Goal: Task Accomplishment & Management: Use online tool/utility

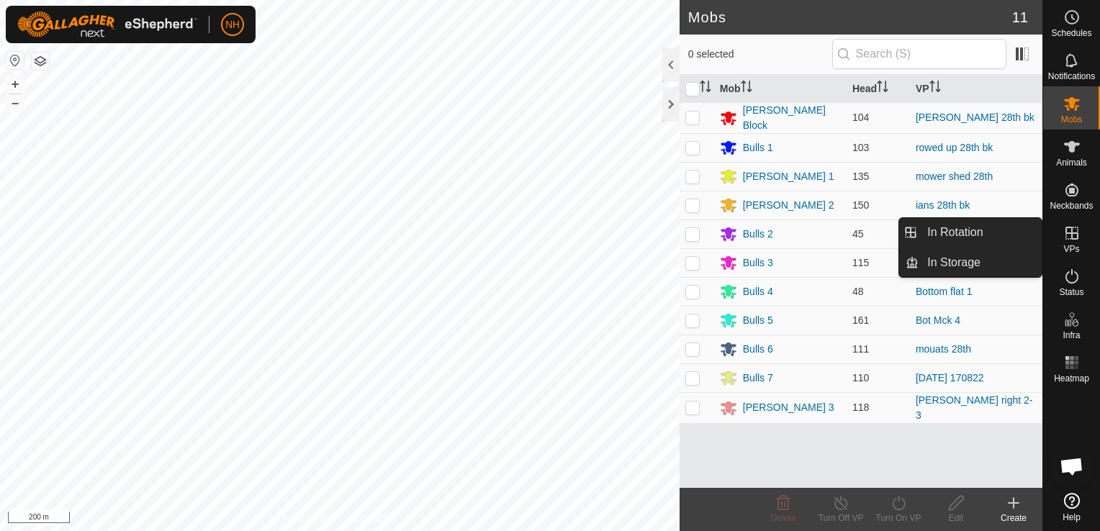
click at [1068, 242] on div "VPs" at bounding box center [1071, 237] width 57 height 43
click at [978, 228] on link "In Rotation" at bounding box center [980, 232] width 123 height 29
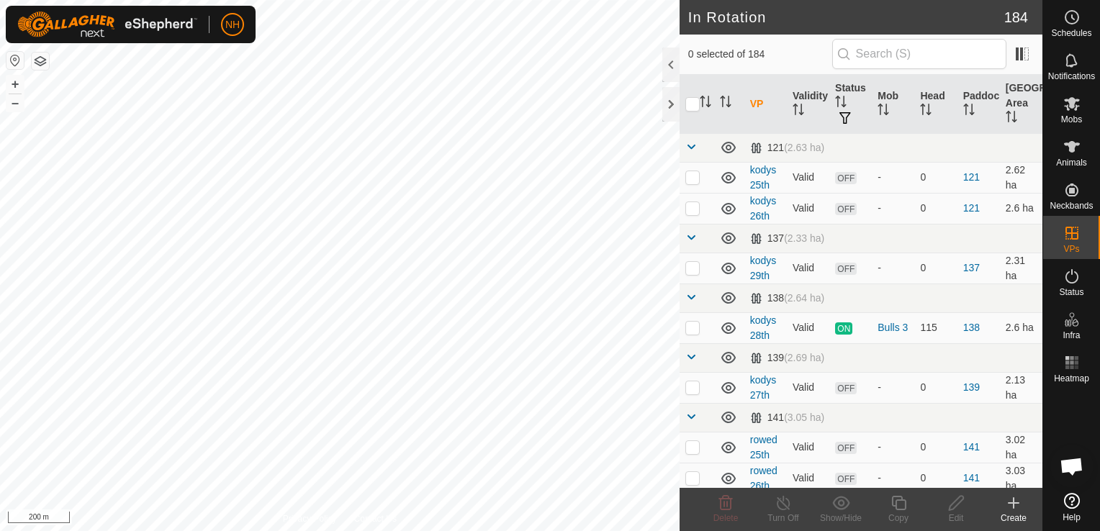
click at [1014, 505] on icon at bounding box center [1014, 503] width 0 height 10
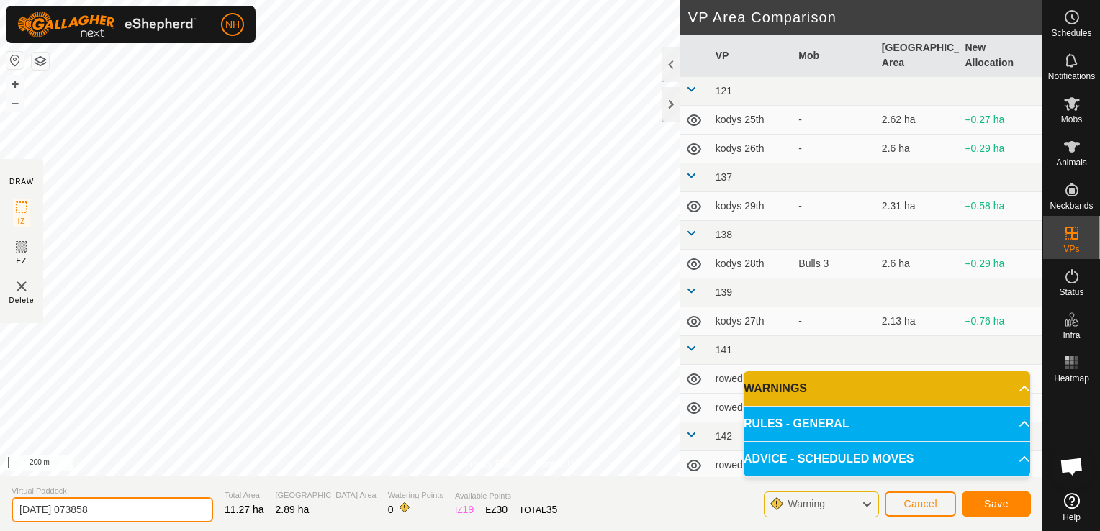
click at [177, 511] on input "[DATE] 073858" at bounding box center [113, 510] width 202 height 25
type input "2"
type input "ians 29th"
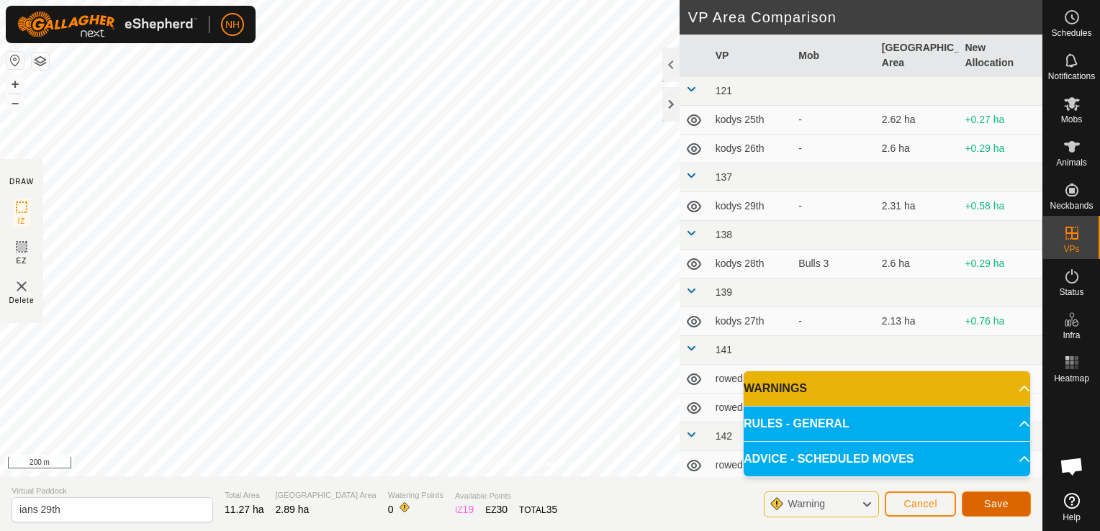
click at [994, 506] on span "Save" at bounding box center [996, 504] width 24 height 12
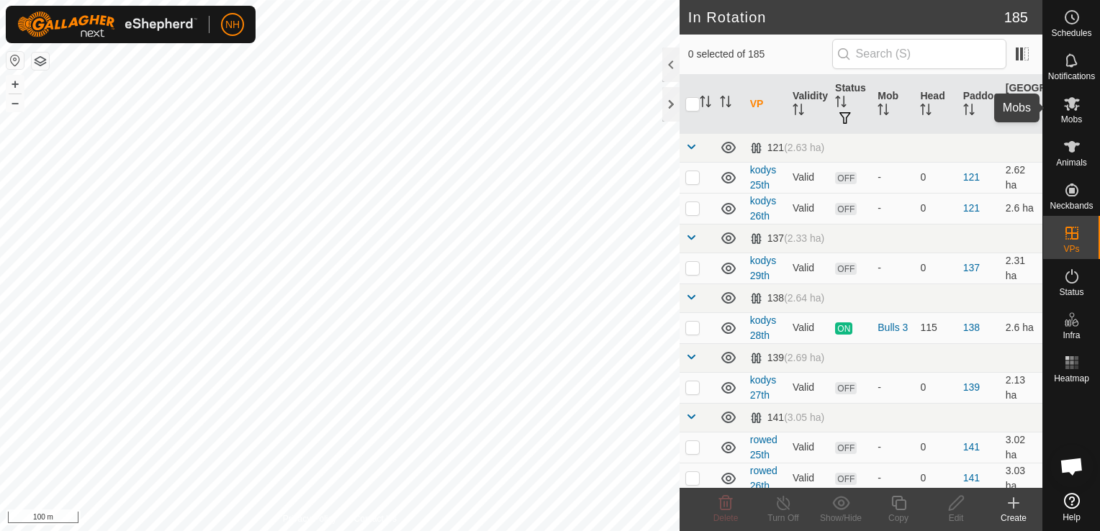
click at [1069, 117] on span "Mobs" at bounding box center [1071, 119] width 21 height 9
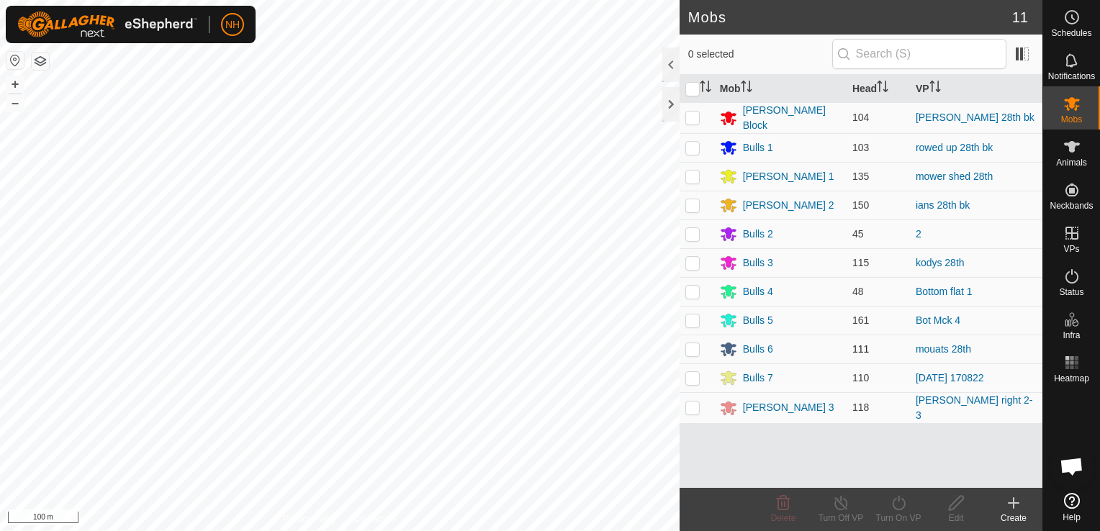
click at [694, 346] on p-checkbox at bounding box center [693, 349] width 14 height 12
checkbox input "true"
click at [902, 502] on icon at bounding box center [899, 503] width 18 height 17
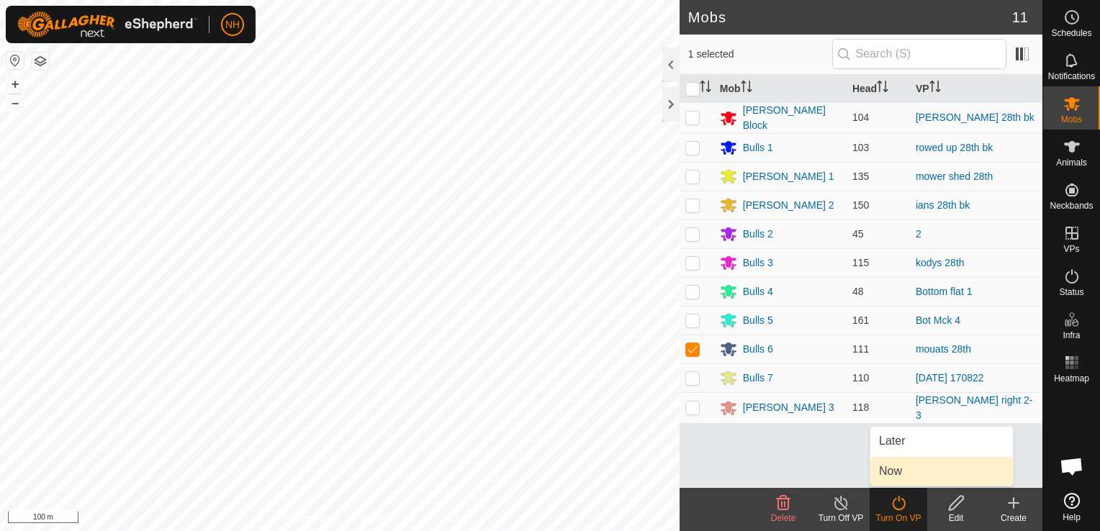
click at [894, 471] on link "Now" at bounding box center [942, 471] width 143 height 29
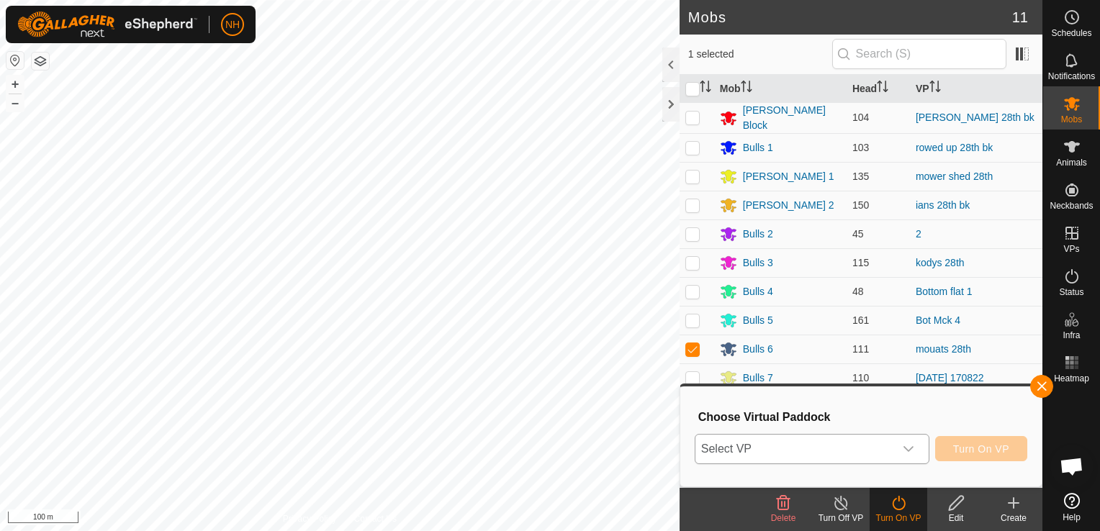
click at [760, 447] on span "Select VP" at bounding box center [795, 449] width 199 height 29
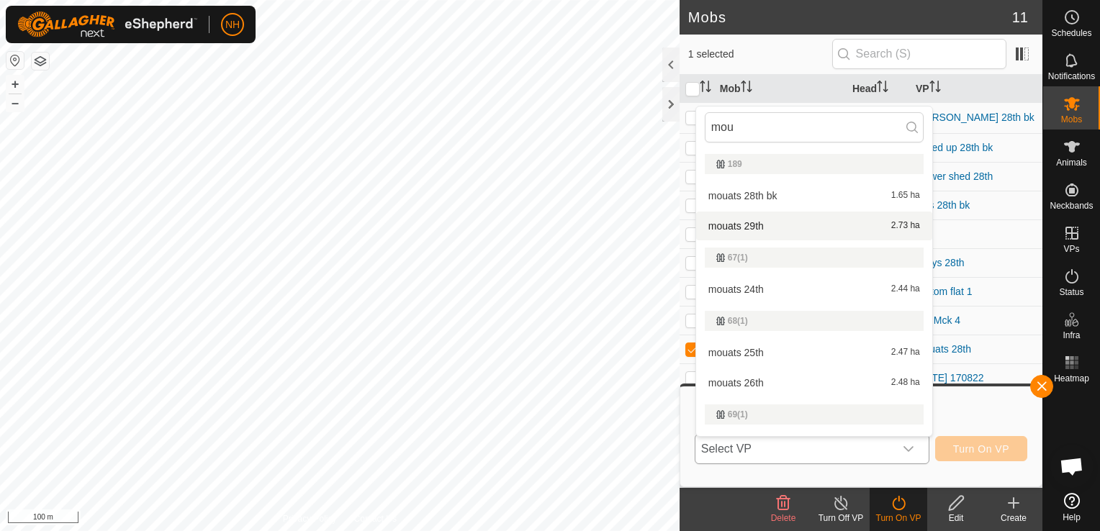
type input "mou"
click at [740, 221] on li "mouats 29th 2.73 ha" at bounding box center [814, 226] width 236 height 29
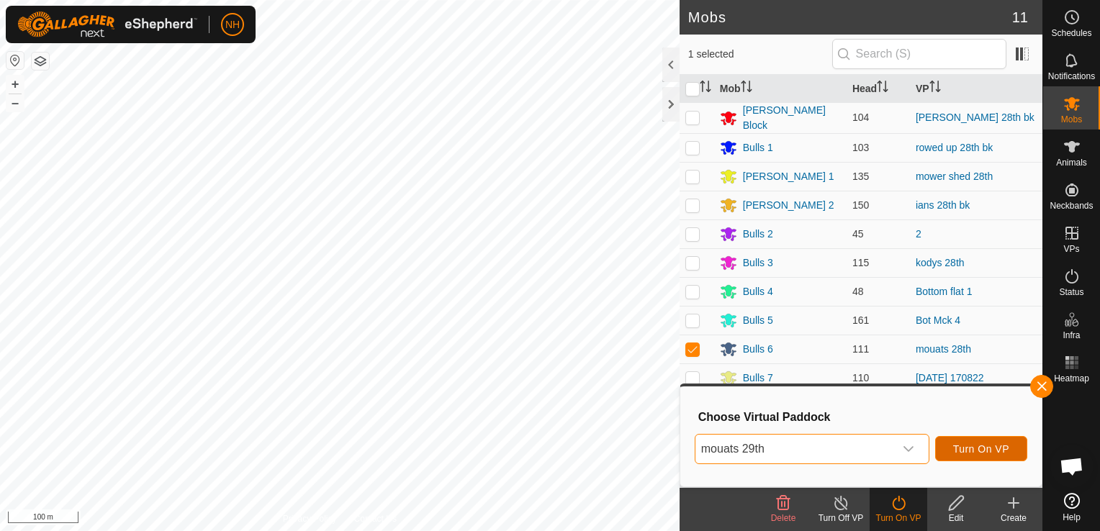
click at [961, 444] on span "Turn On VP" at bounding box center [981, 450] width 56 height 12
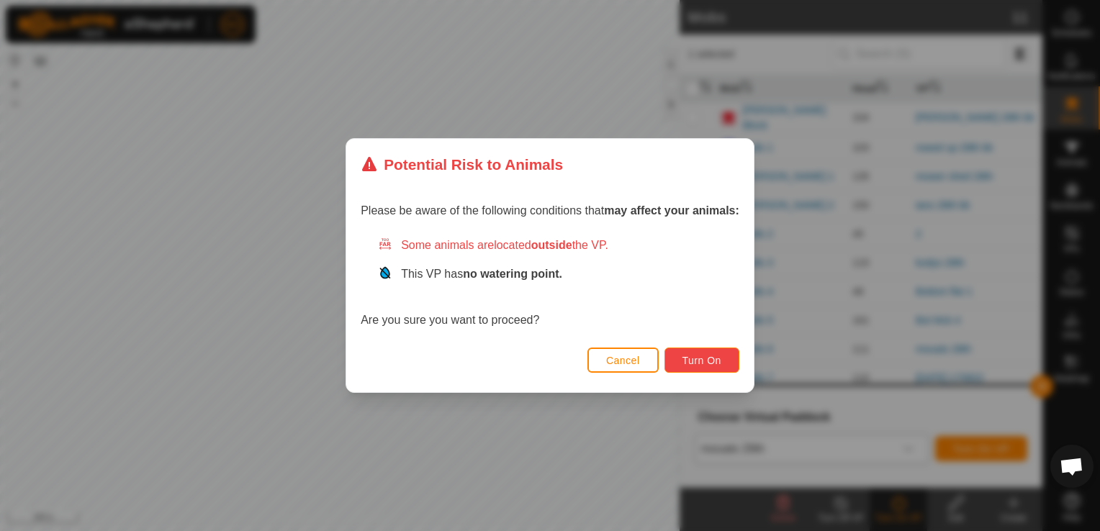
click at [716, 356] on span "Turn On" at bounding box center [702, 361] width 39 height 12
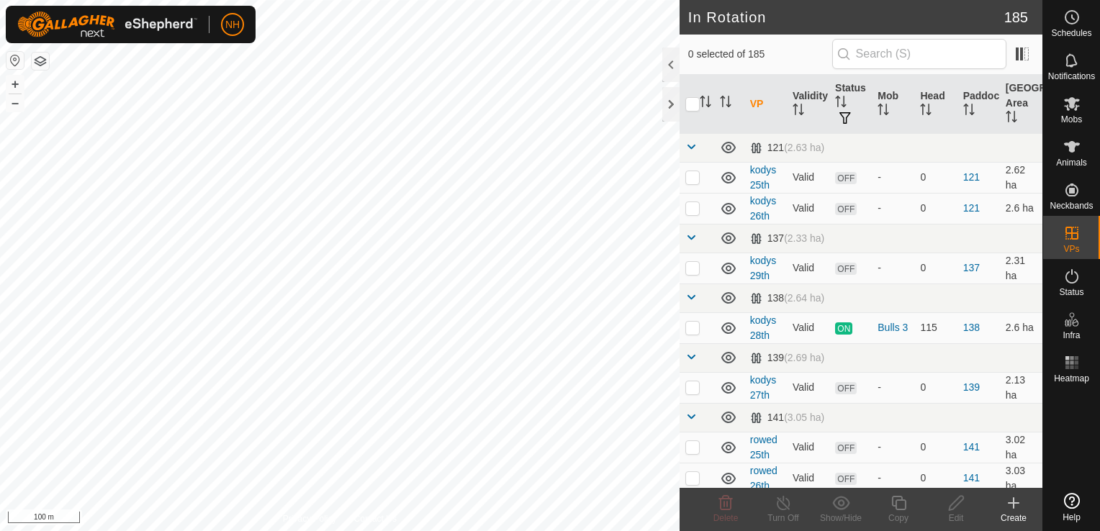
click at [1012, 505] on icon at bounding box center [1013, 503] width 17 height 17
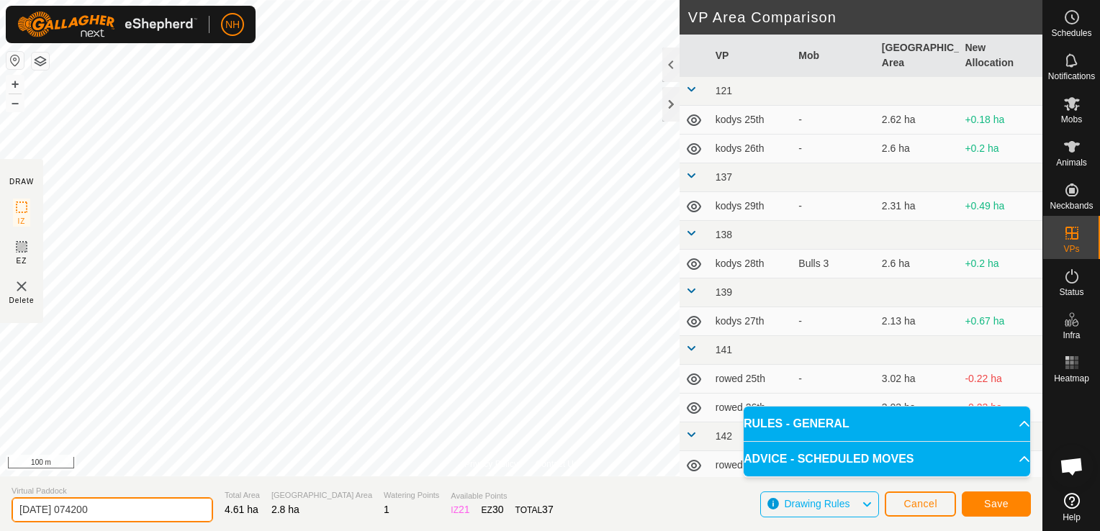
click at [146, 510] on input "2025-09-29 074200" at bounding box center [113, 510] width 202 height 25
type input "2"
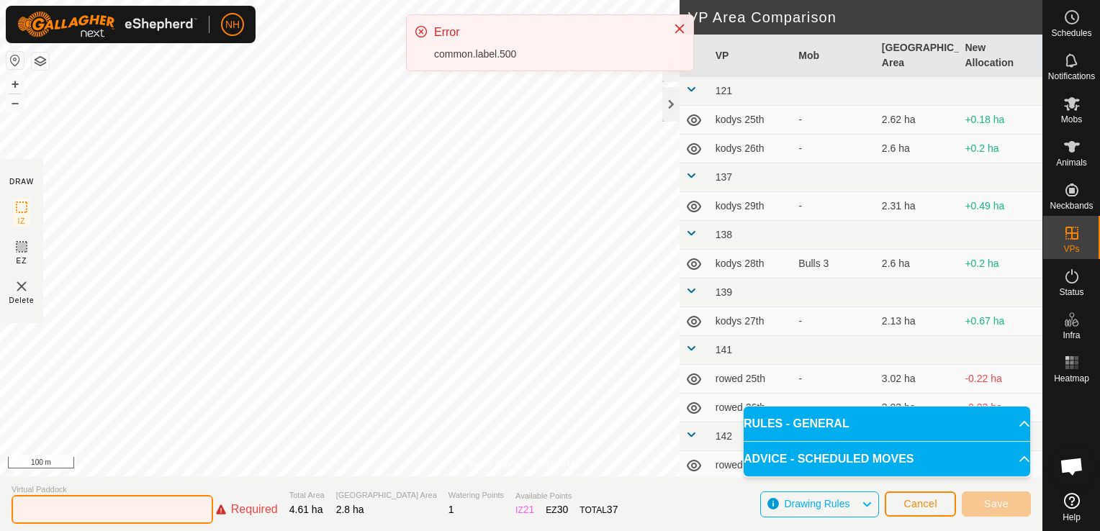
click at [161, 507] on input "text" at bounding box center [113, 509] width 202 height 29
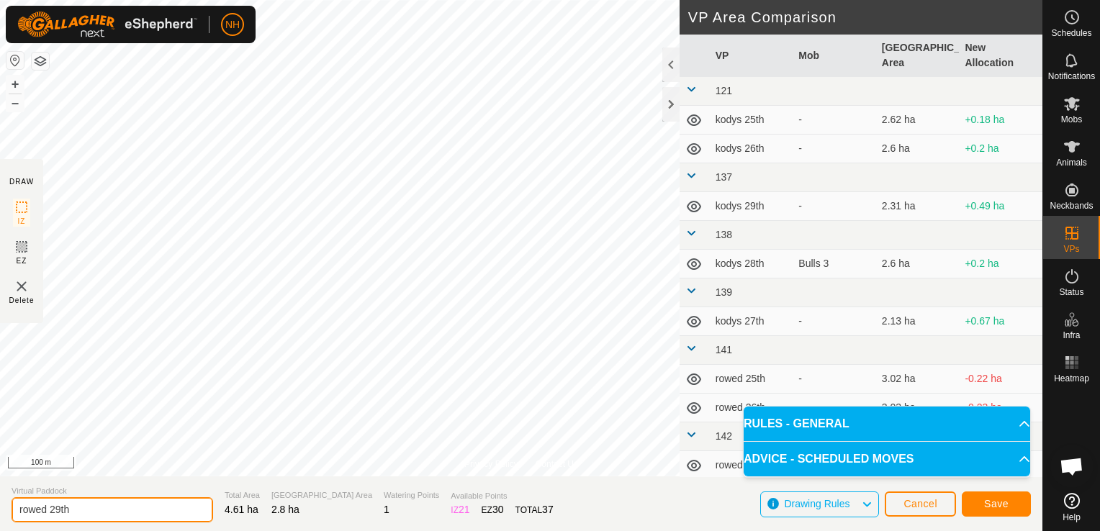
type input "rowed 29th"
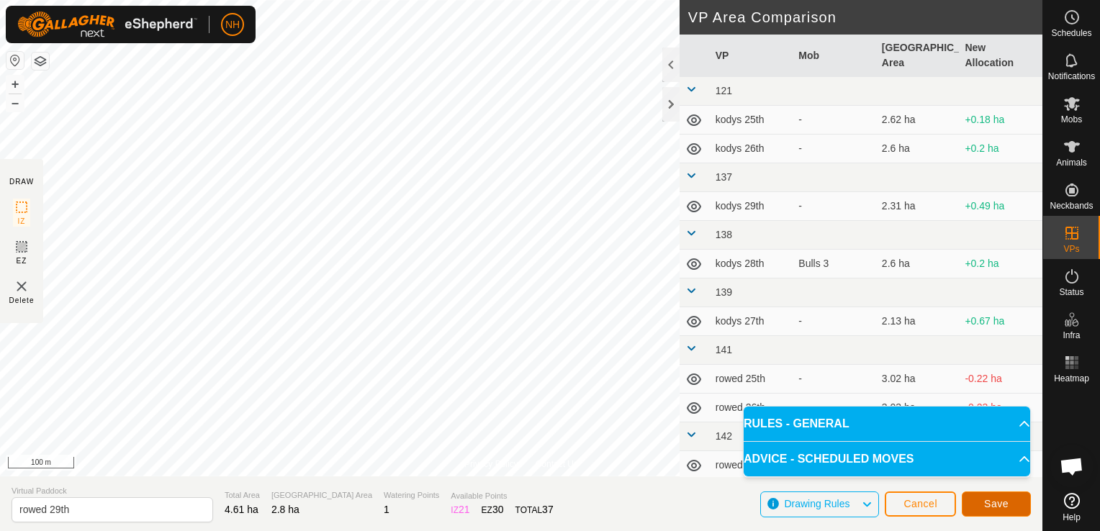
click at [1014, 505] on button "Save" at bounding box center [996, 504] width 69 height 25
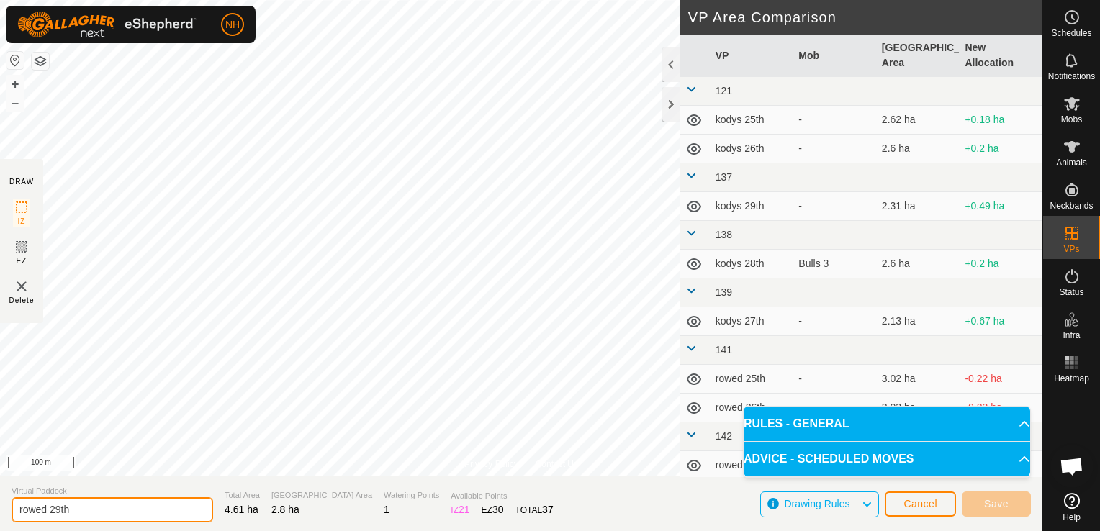
click at [107, 513] on input "rowed 29th" at bounding box center [113, 510] width 202 height 25
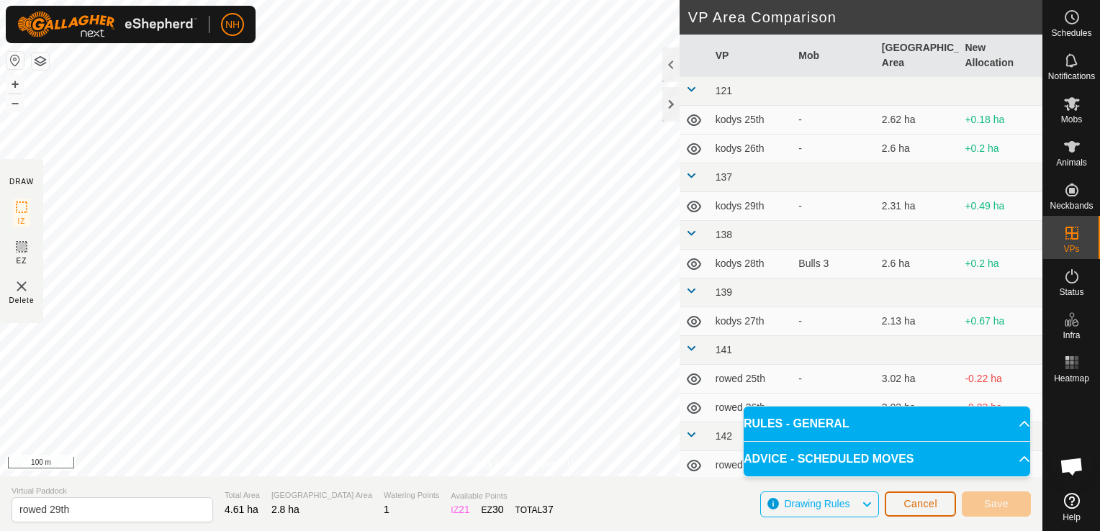
click at [896, 503] on button "Cancel" at bounding box center [920, 504] width 71 height 25
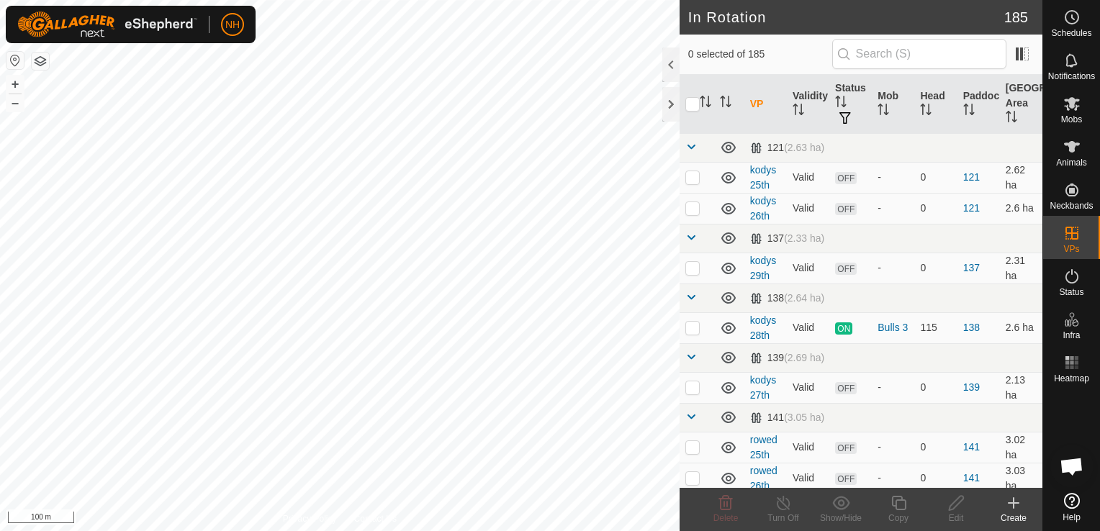
click at [1015, 503] on icon at bounding box center [1014, 503] width 10 height 0
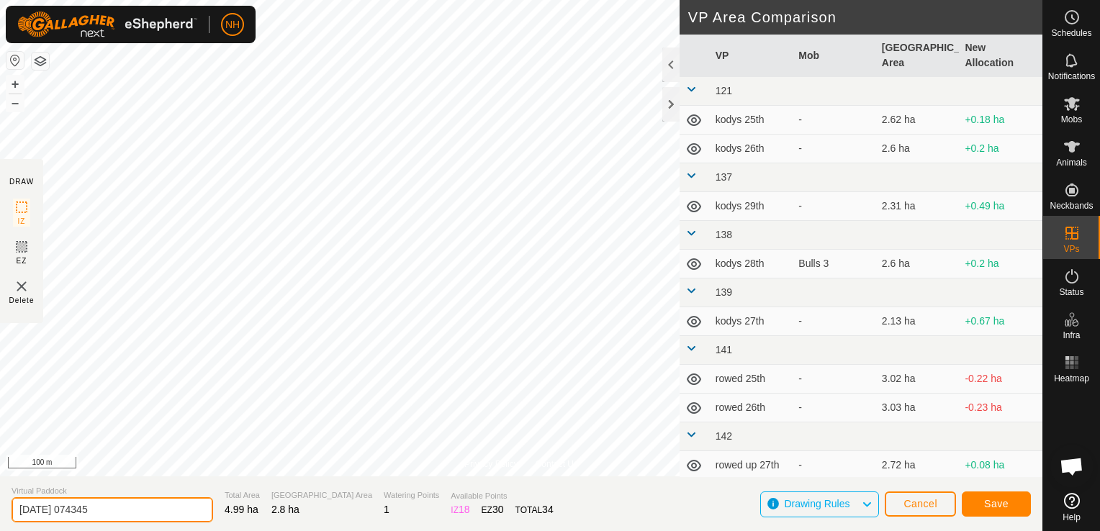
click at [150, 511] on input "2025-09-29 074345" at bounding box center [113, 510] width 202 height 25
type input "2"
type input "rowed up 29th"
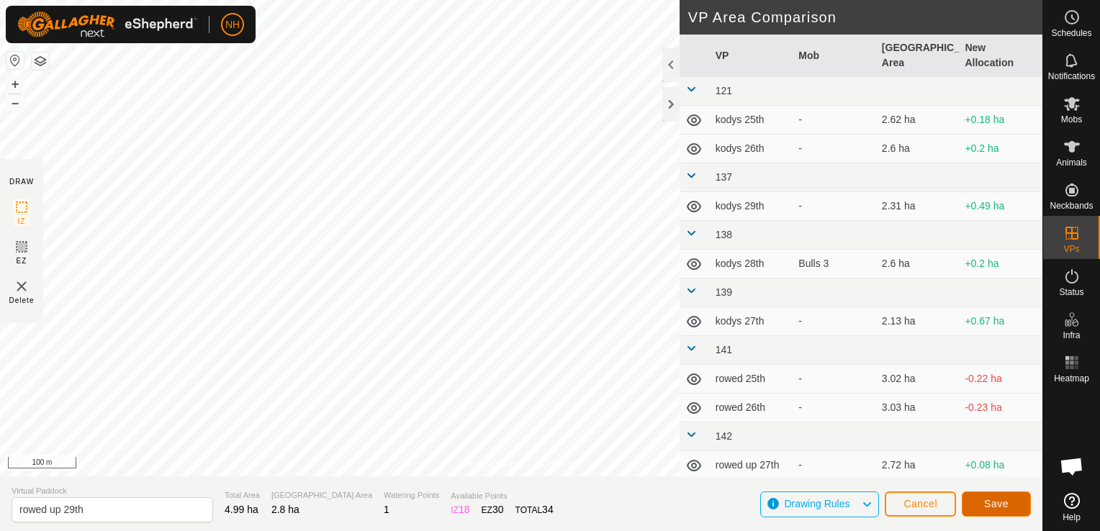
click at [989, 505] on span "Save" at bounding box center [996, 504] width 24 height 12
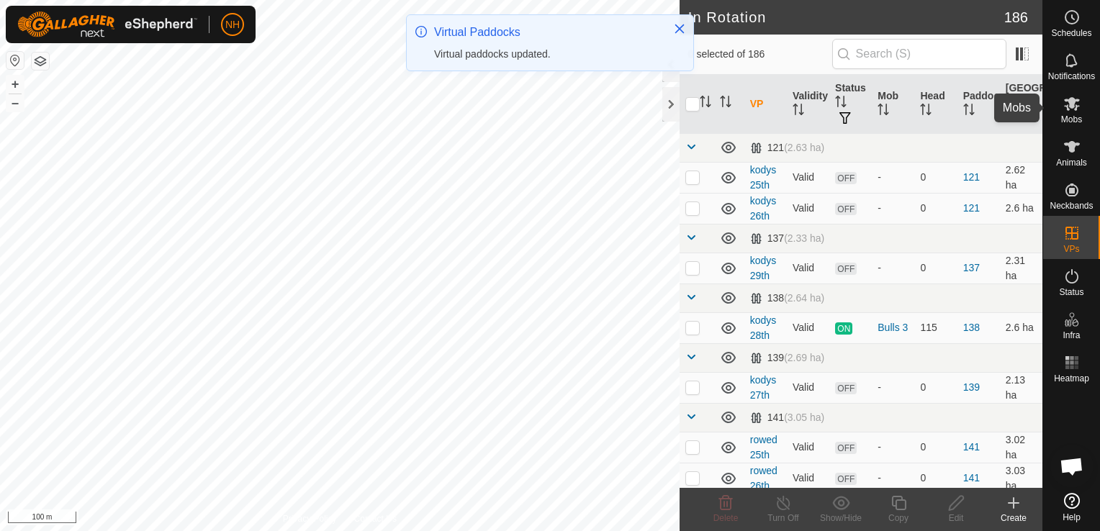
click at [1069, 112] on es-mob-svg-icon at bounding box center [1072, 103] width 26 height 23
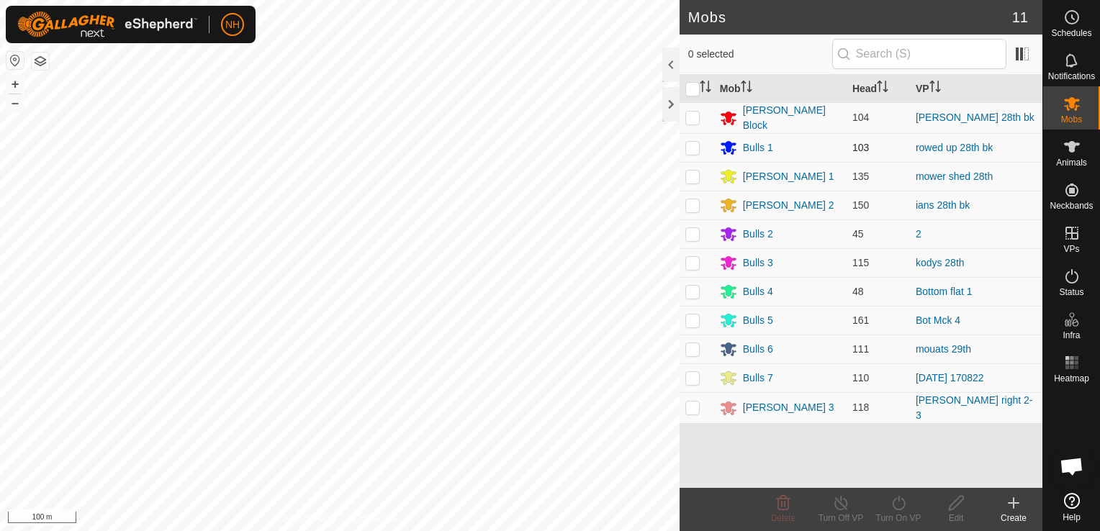
click at [688, 143] on p-checkbox at bounding box center [693, 148] width 14 height 12
checkbox input "true"
click at [890, 505] on icon at bounding box center [899, 503] width 18 height 17
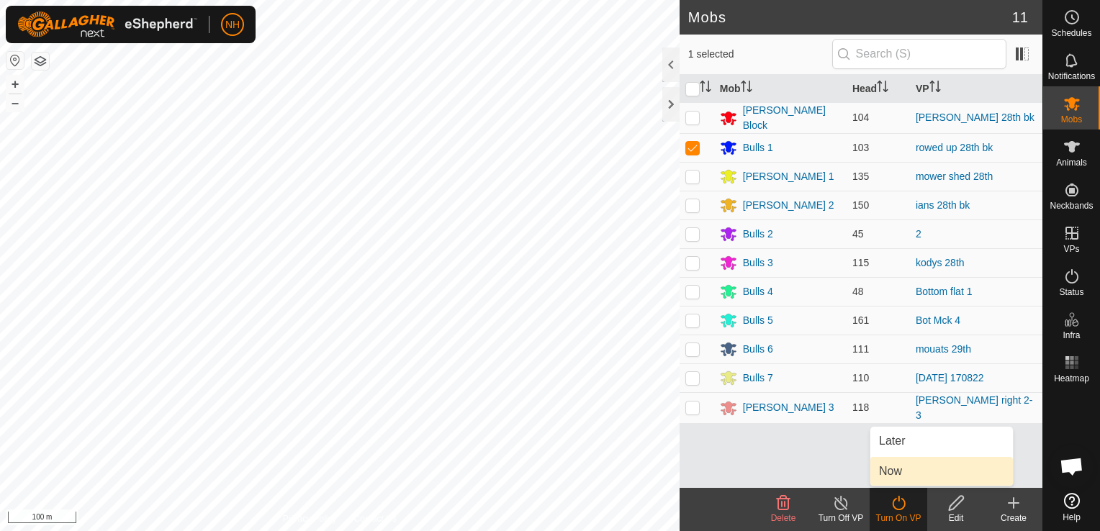
click at [881, 472] on link "Now" at bounding box center [942, 471] width 143 height 29
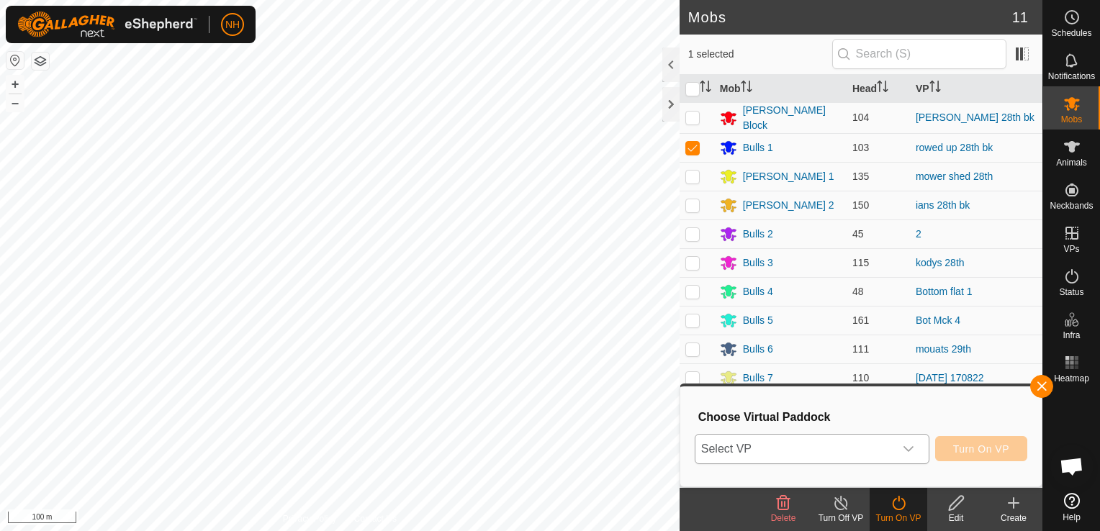
click at [840, 447] on span "Select VP" at bounding box center [795, 449] width 199 height 29
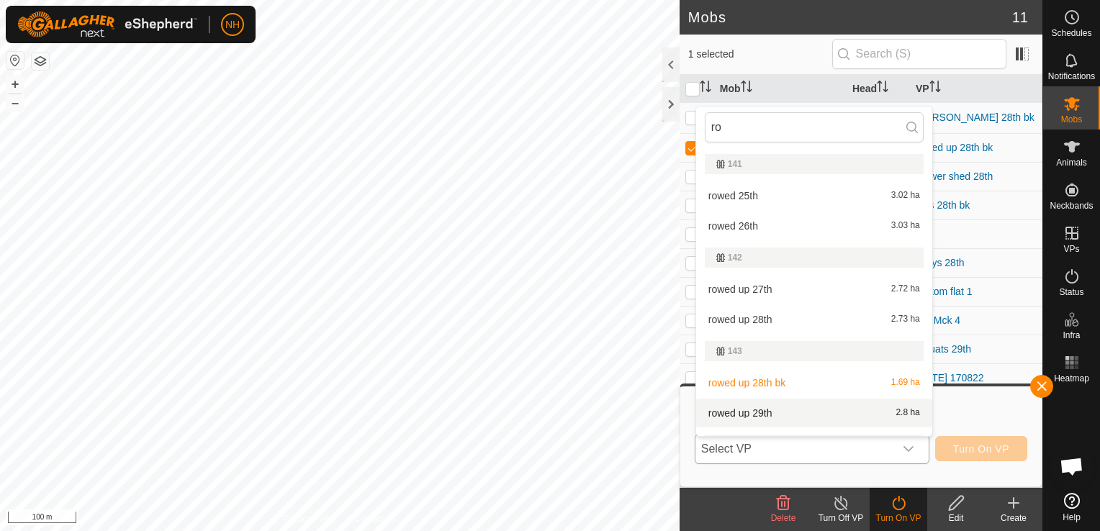
type input "ro"
click at [758, 413] on li "rowed up 29th 2.8 ha" at bounding box center [814, 413] width 236 height 29
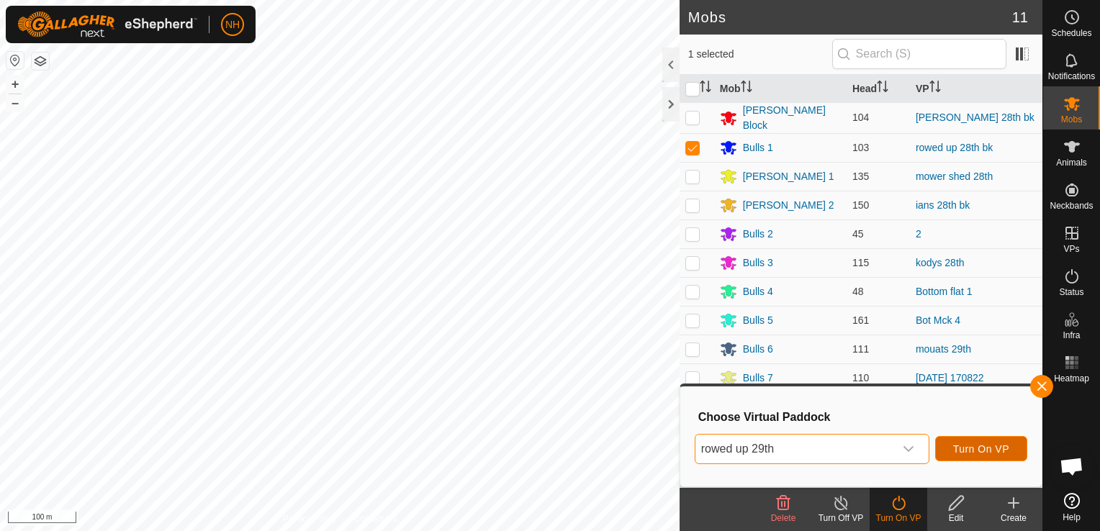
click at [955, 452] on button "Turn On VP" at bounding box center [981, 448] width 92 height 25
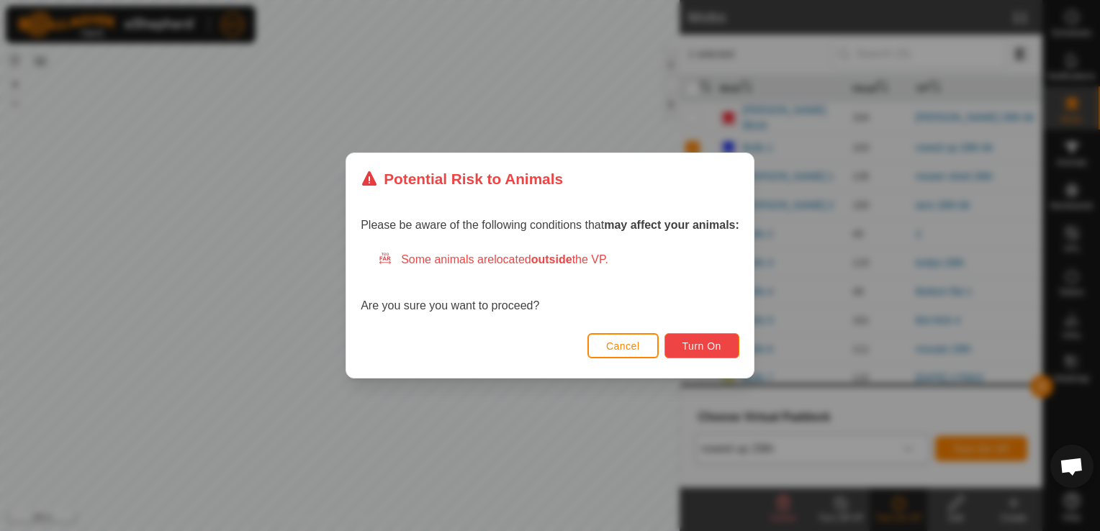
click at [688, 350] on span "Turn On" at bounding box center [702, 347] width 39 height 12
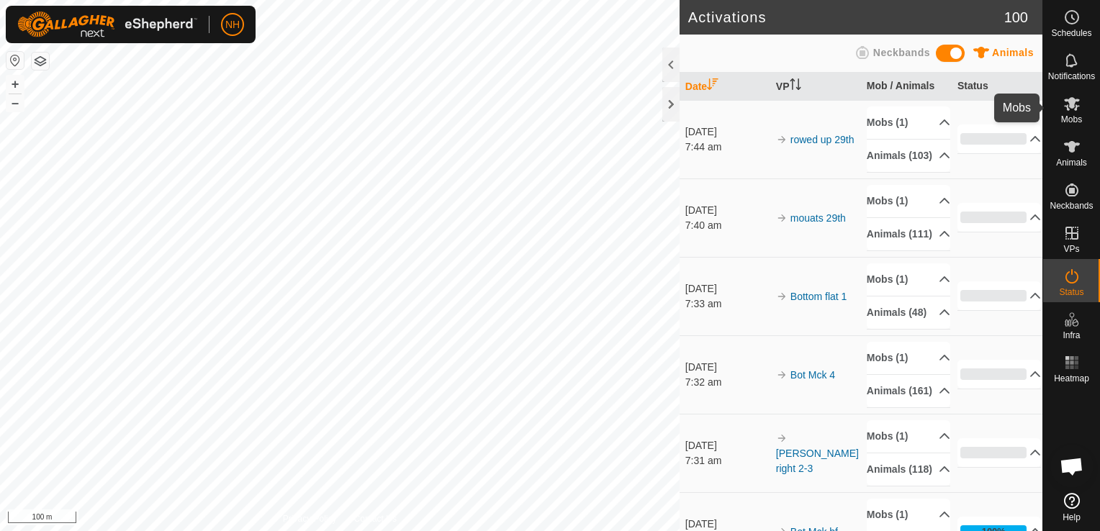
click at [1069, 112] on icon at bounding box center [1072, 103] width 17 height 17
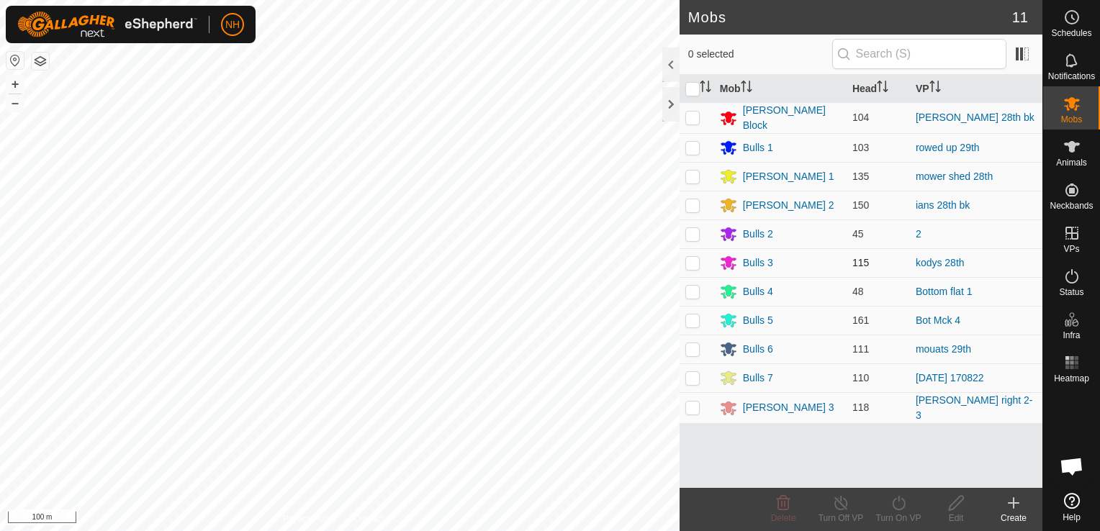
click at [697, 262] on p-checkbox at bounding box center [693, 263] width 14 height 12
checkbox input "true"
click at [894, 497] on icon at bounding box center [899, 503] width 18 height 17
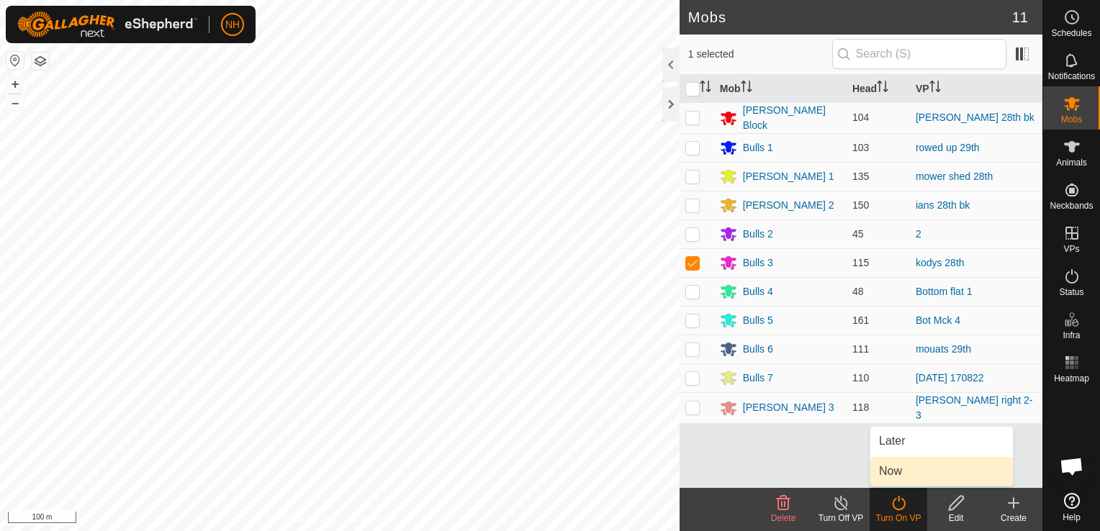
click at [891, 462] on link "Now" at bounding box center [942, 471] width 143 height 29
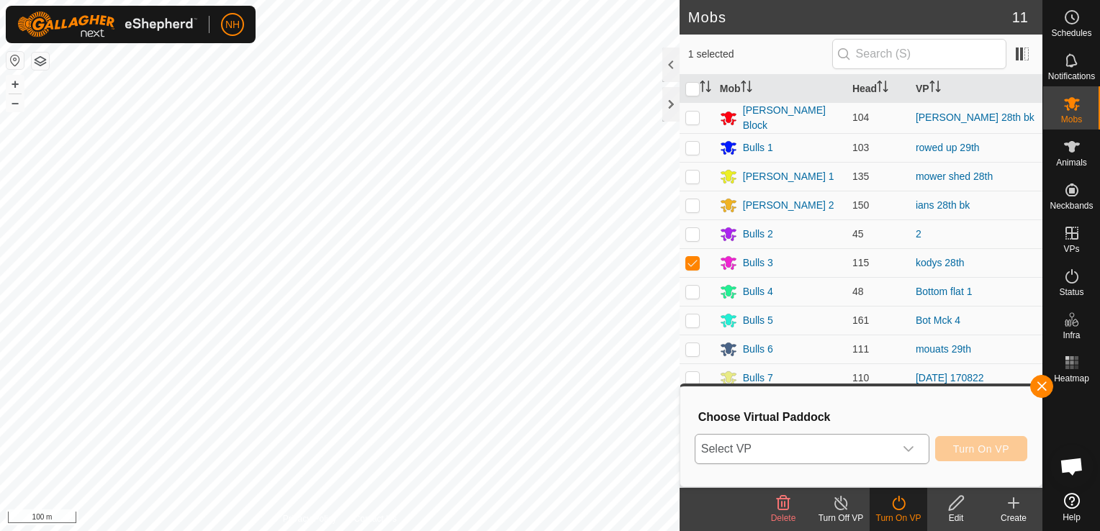
click at [865, 441] on span "Select VP" at bounding box center [795, 449] width 199 height 29
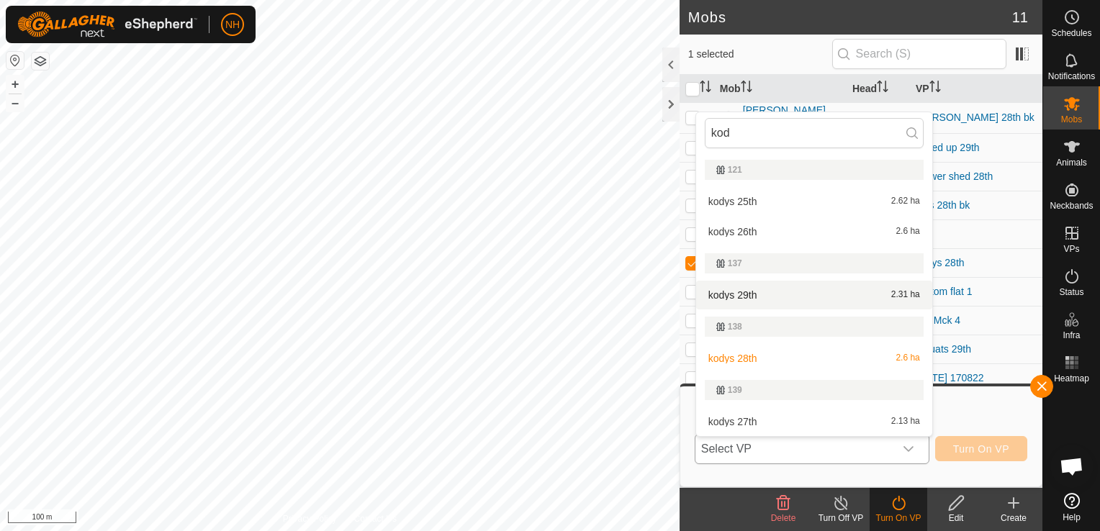
type input "kod"
click at [760, 296] on li "kodys 29th 2.31 ha" at bounding box center [814, 295] width 236 height 29
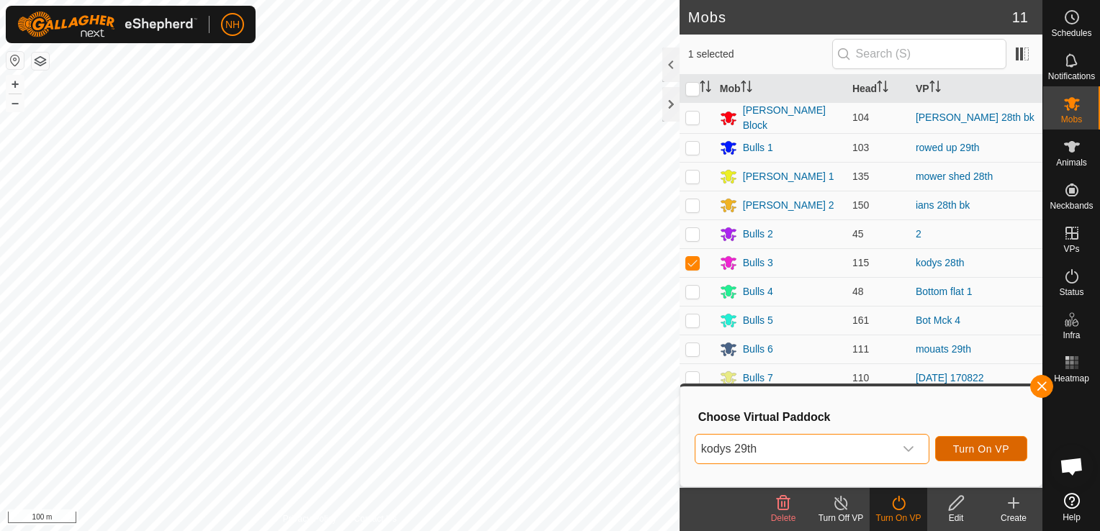
click at [973, 451] on span "Turn On VP" at bounding box center [981, 450] width 56 height 12
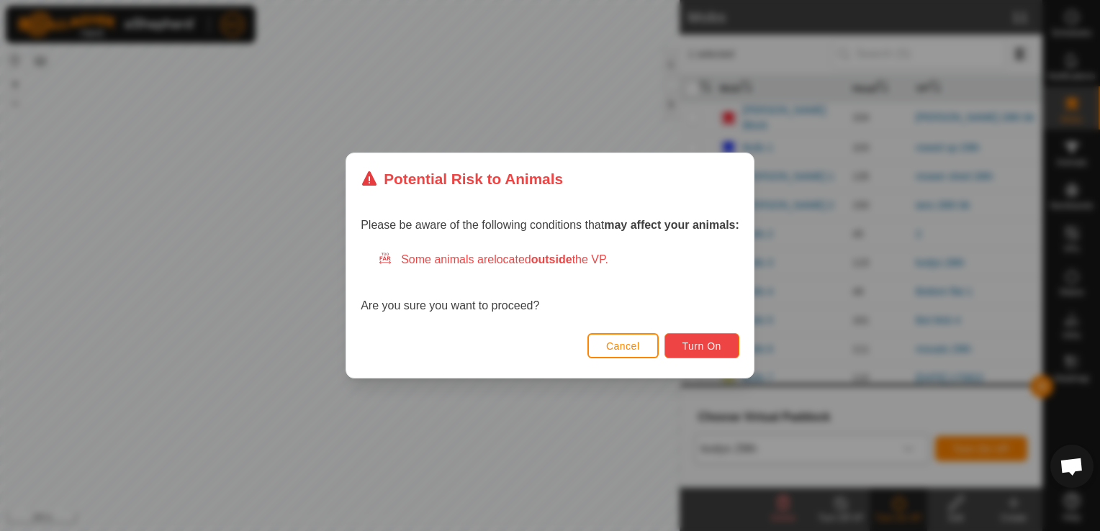
click at [684, 343] on span "Turn On" at bounding box center [702, 347] width 39 height 12
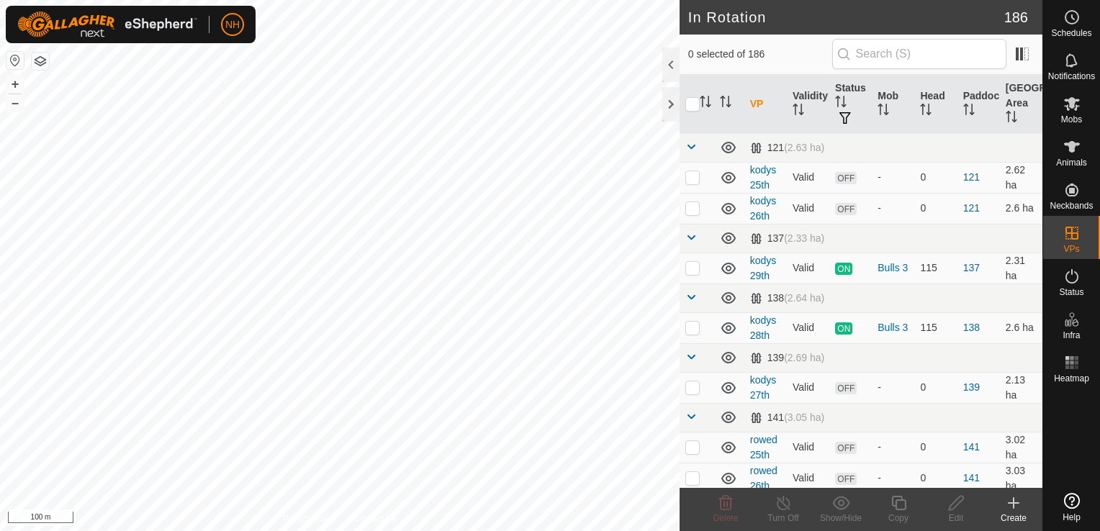
click at [1011, 503] on icon at bounding box center [1013, 503] width 17 height 17
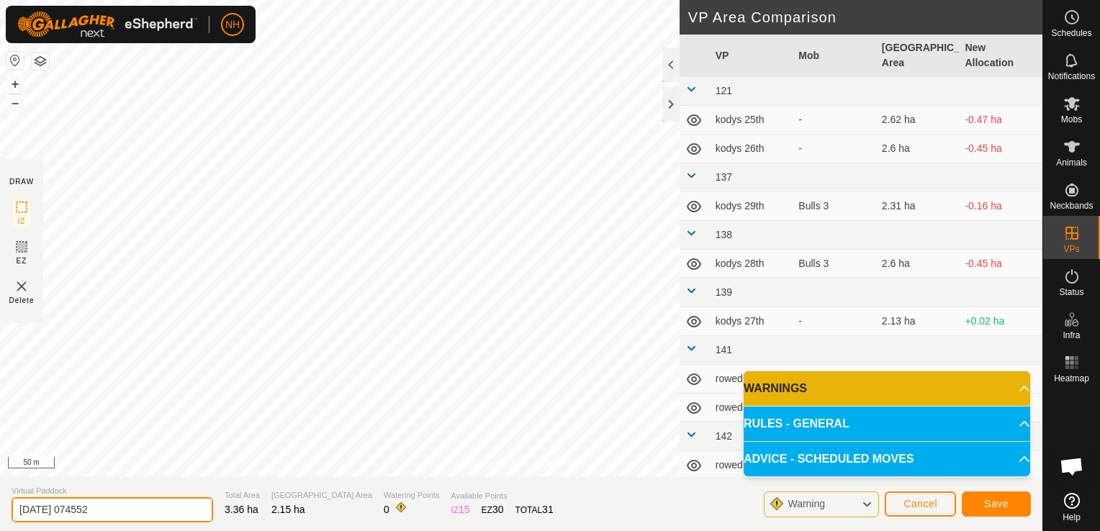
click at [153, 520] on input "[DATE] 074552" at bounding box center [113, 510] width 202 height 25
type input "2"
type input "mower shed 29th"
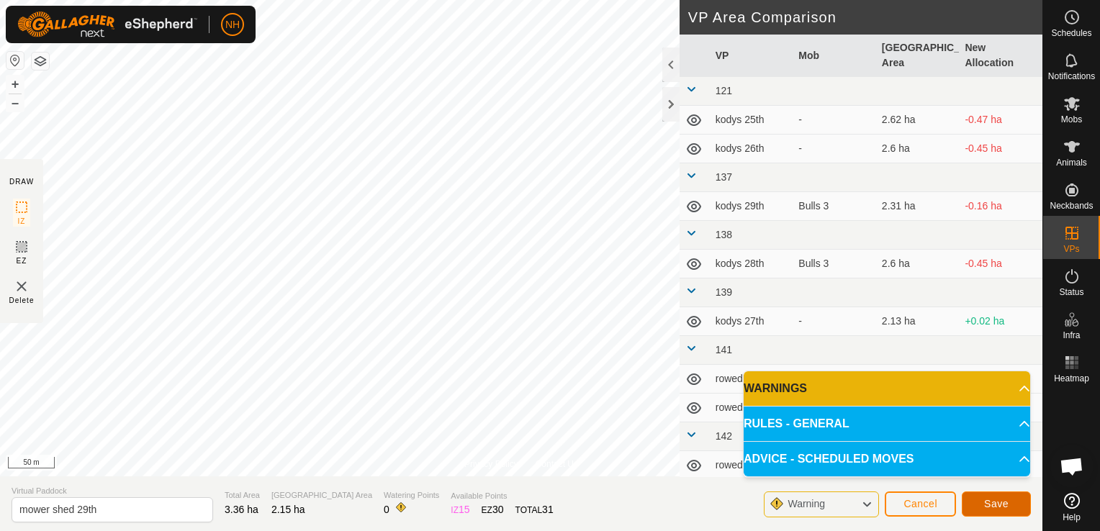
click at [996, 503] on span "Save" at bounding box center [996, 504] width 24 height 12
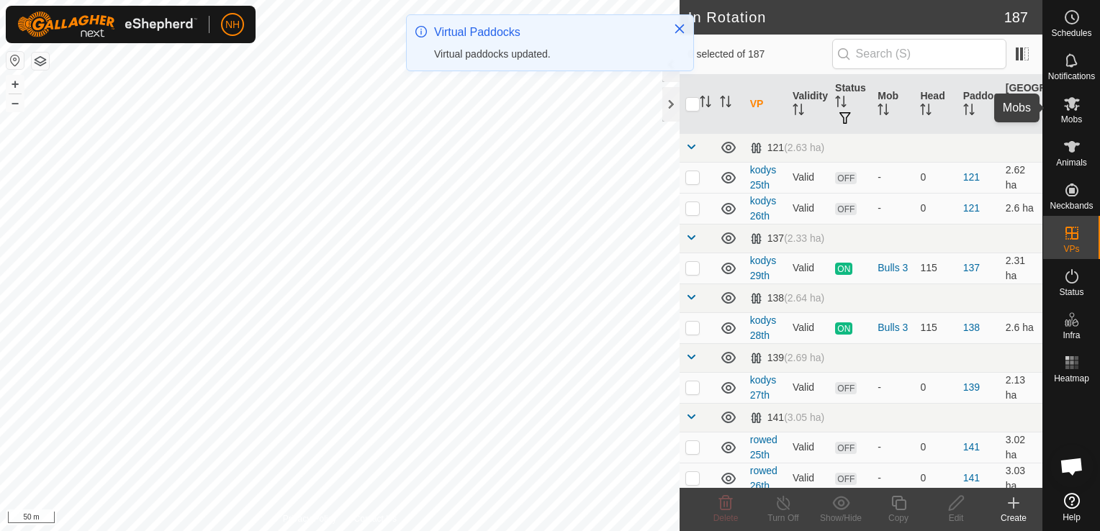
click at [1077, 119] on span "Mobs" at bounding box center [1071, 119] width 21 height 9
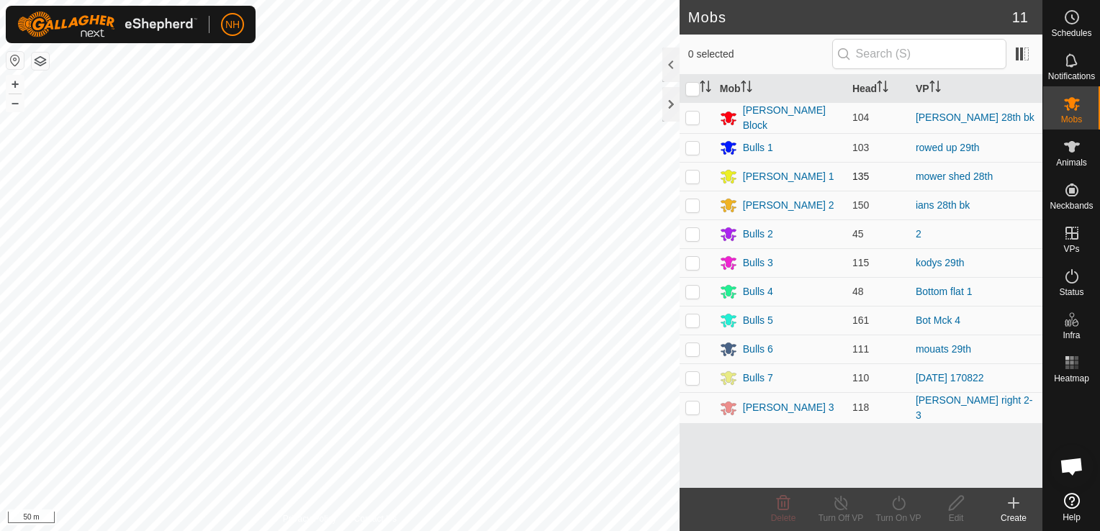
click at [692, 174] on p-checkbox at bounding box center [693, 177] width 14 height 12
checkbox input "true"
click at [891, 499] on icon at bounding box center [899, 503] width 18 height 17
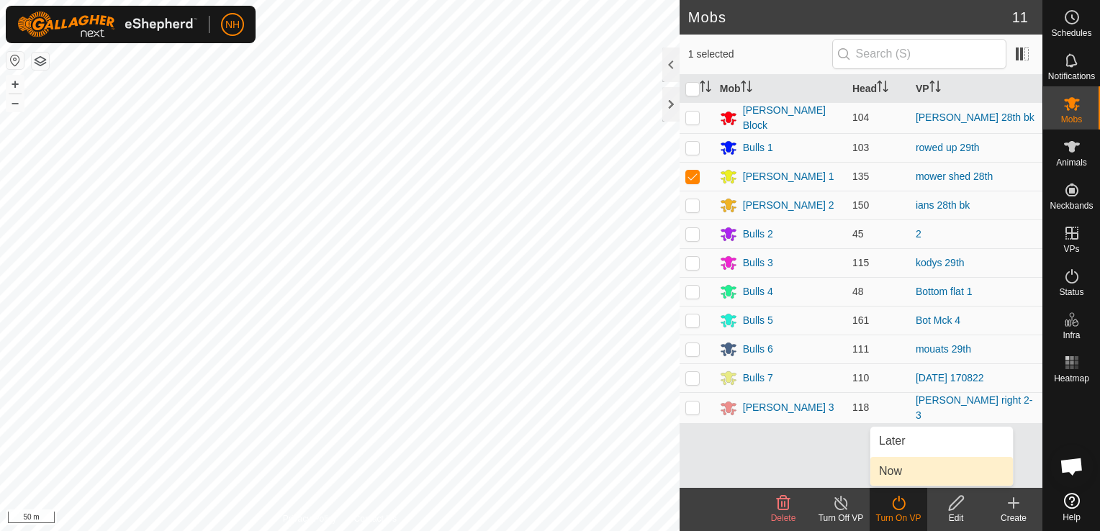
click at [890, 467] on link "Now" at bounding box center [942, 471] width 143 height 29
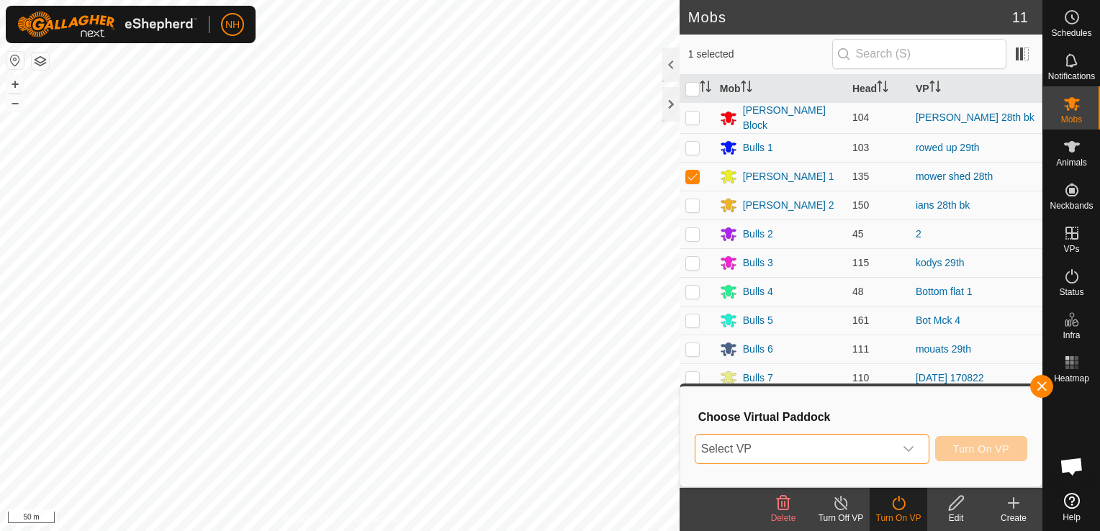
click at [799, 442] on span "Select VP" at bounding box center [795, 449] width 199 height 29
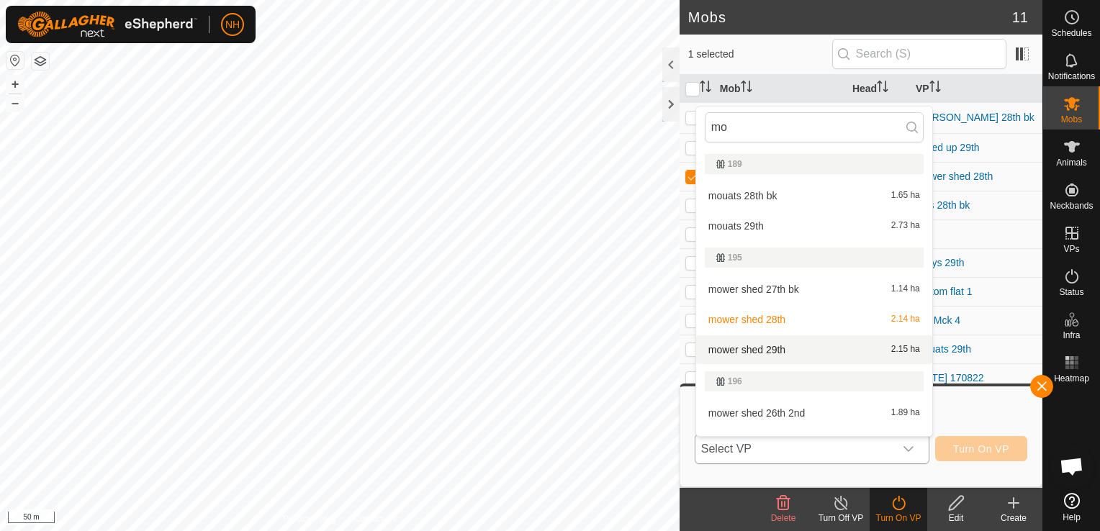
type input "mo"
click at [775, 353] on li "mower shed 29th 2.15 ha" at bounding box center [814, 350] width 236 height 29
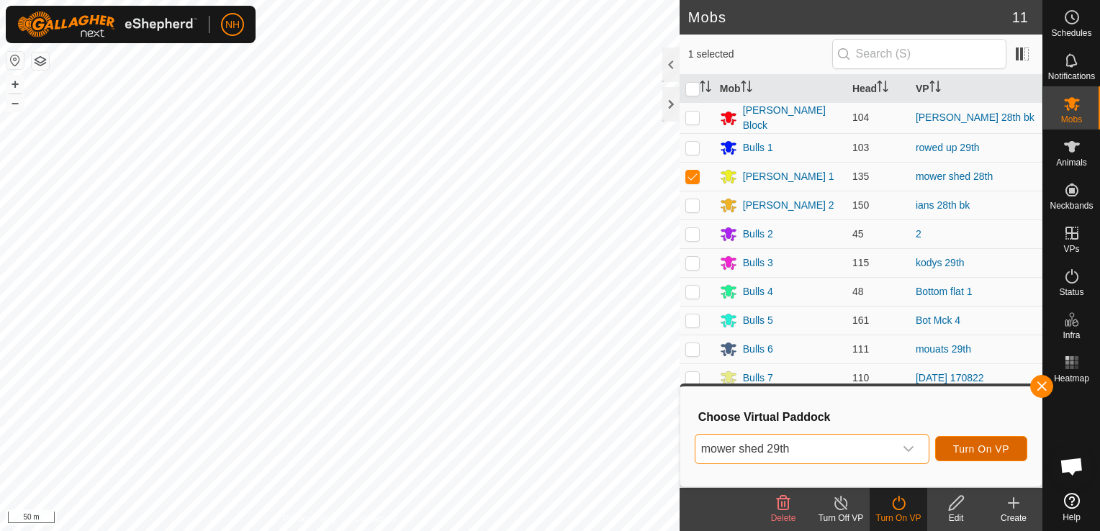
click at [979, 451] on span "Turn On VP" at bounding box center [981, 450] width 56 height 12
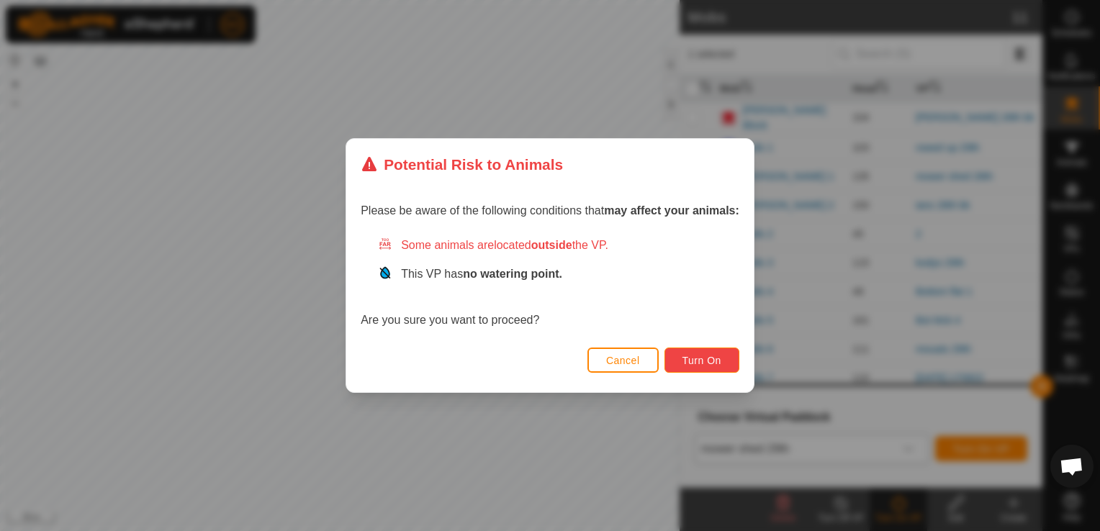
click at [697, 359] on span "Turn On" at bounding box center [702, 361] width 39 height 12
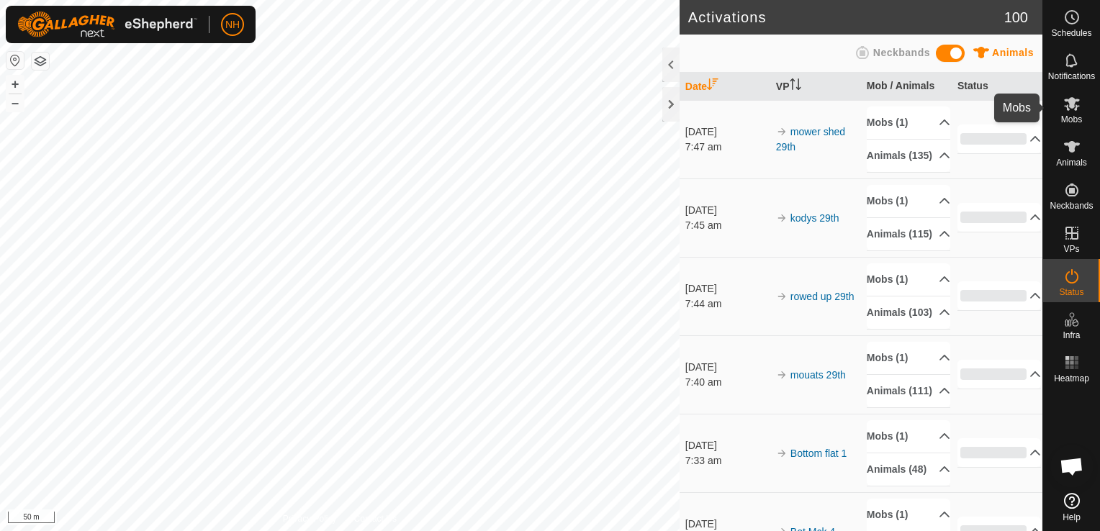
click at [1069, 105] on icon at bounding box center [1072, 104] width 16 height 14
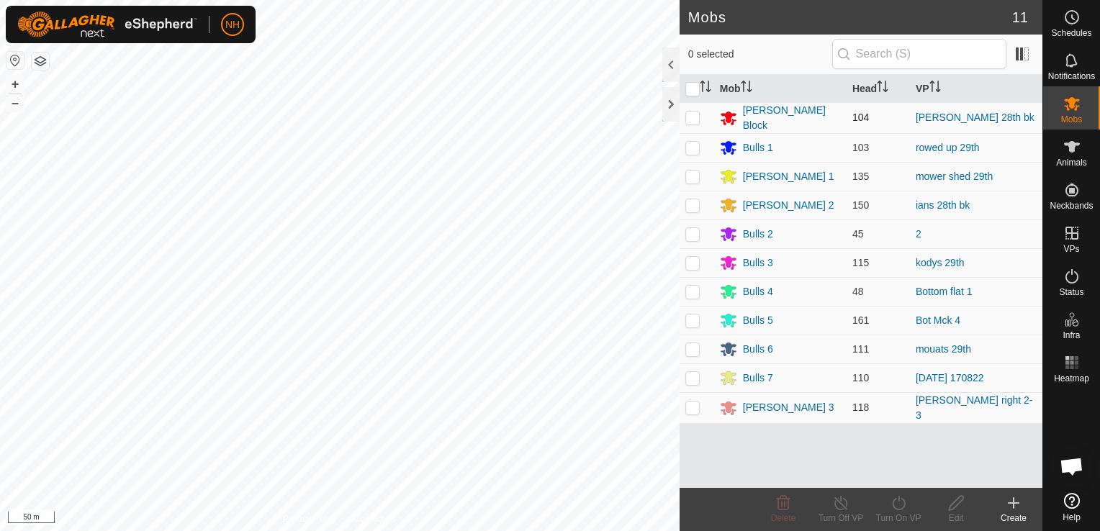
click at [693, 118] on p-checkbox at bounding box center [693, 118] width 14 height 12
checkbox input "true"
click at [898, 512] on div "Turn On VP" at bounding box center [899, 518] width 58 height 13
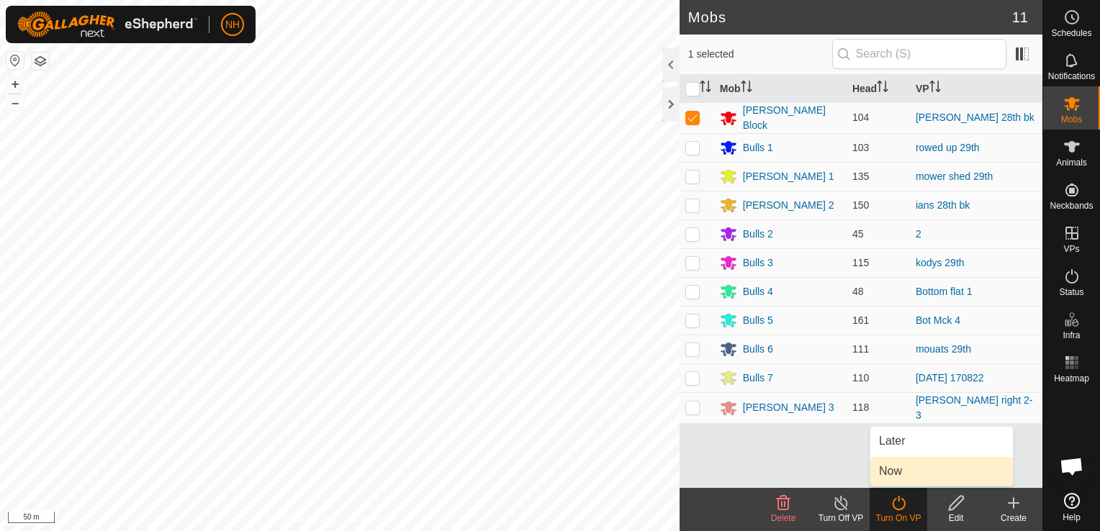
click at [890, 469] on link "Now" at bounding box center [942, 471] width 143 height 29
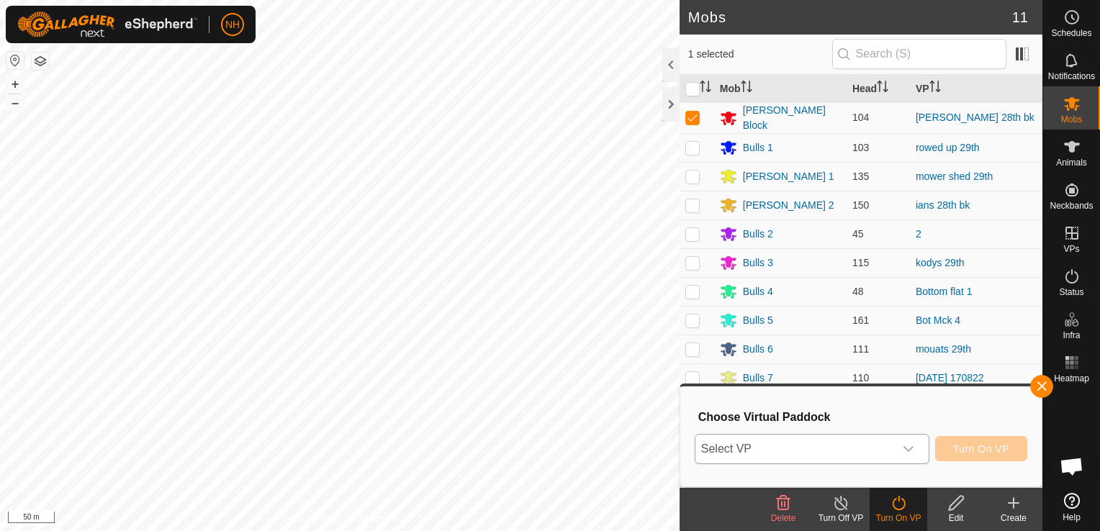
click at [891, 446] on span "Select VP" at bounding box center [795, 449] width 199 height 29
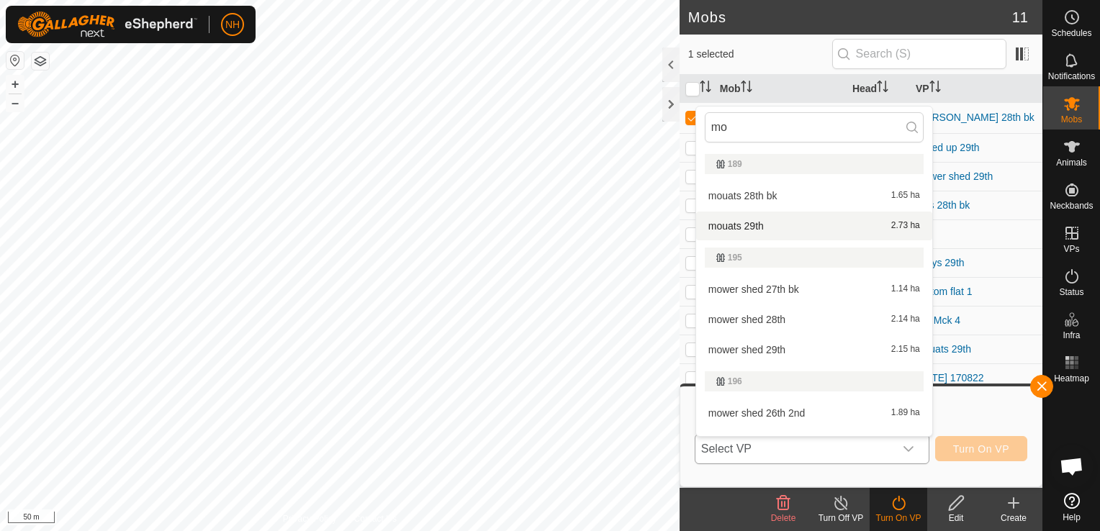
type input "mo"
click at [750, 223] on li "mouats 29th 2.73 ha" at bounding box center [814, 226] width 236 height 29
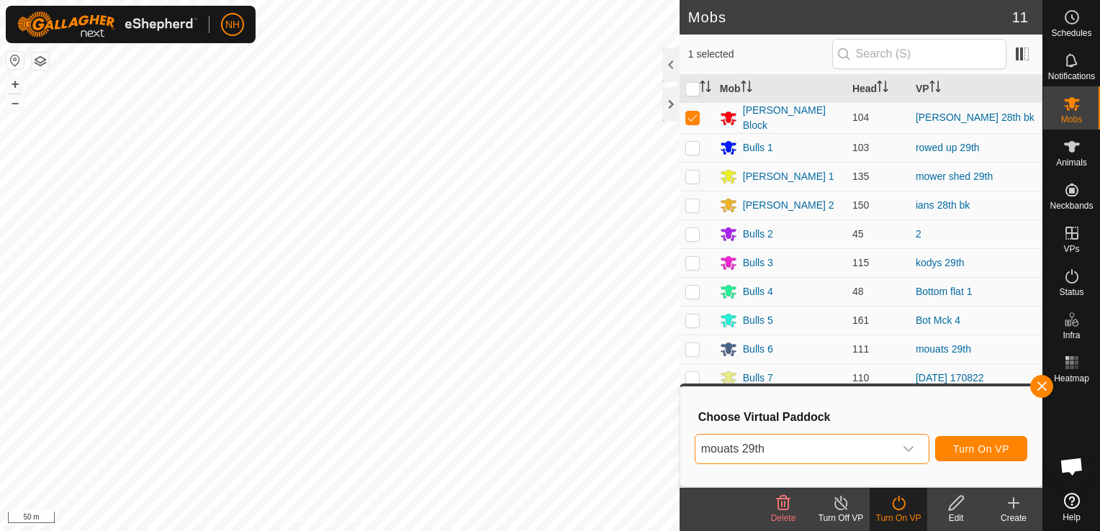
click at [881, 457] on span "mouats 29th" at bounding box center [795, 449] width 199 height 29
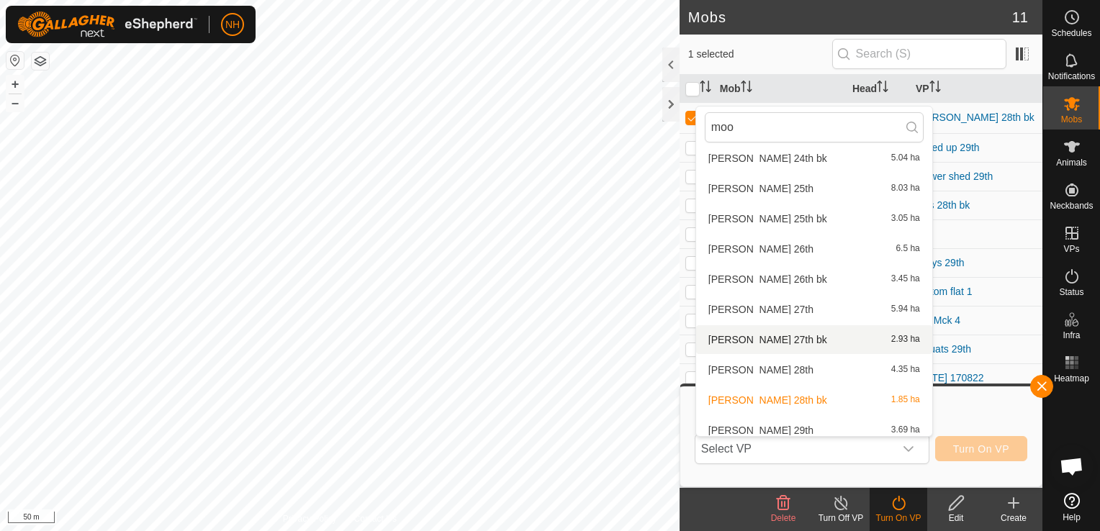
scroll to position [72, 0]
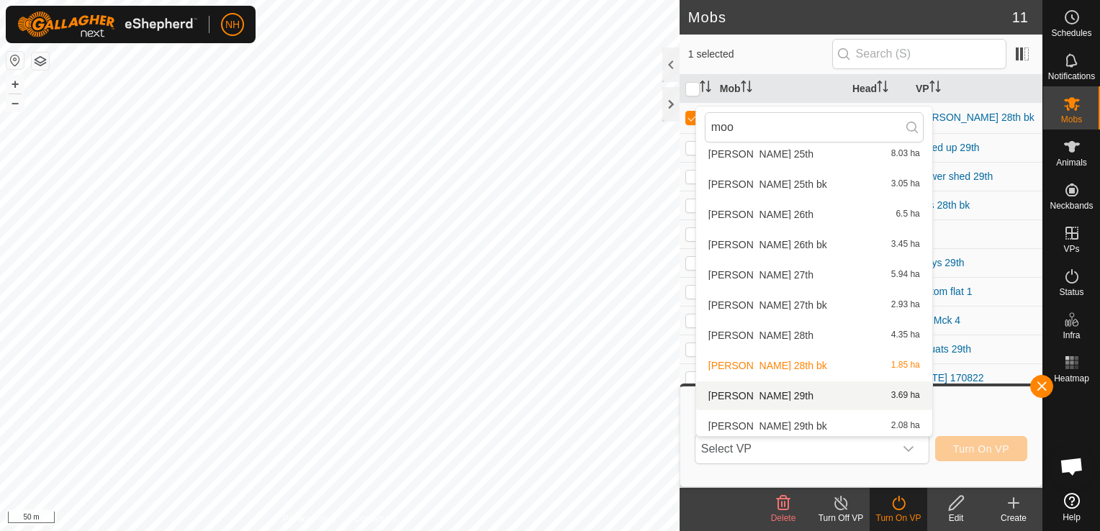
type input "moo"
click at [763, 397] on li "moores 29th 3.69 ha" at bounding box center [814, 396] width 236 height 29
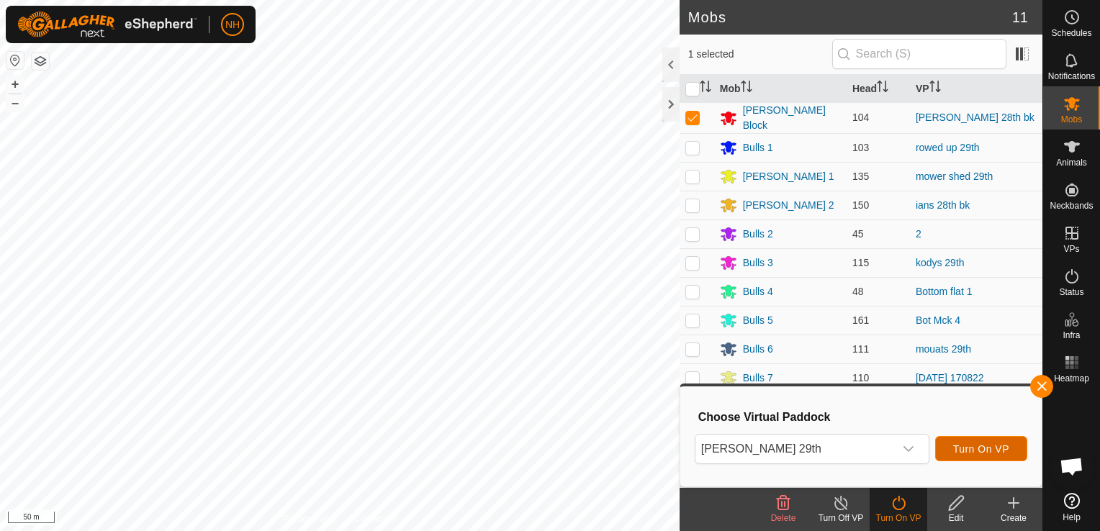
click at [959, 448] on span "Turn On VP" at bounding box center [981, 450] width 56 height 12
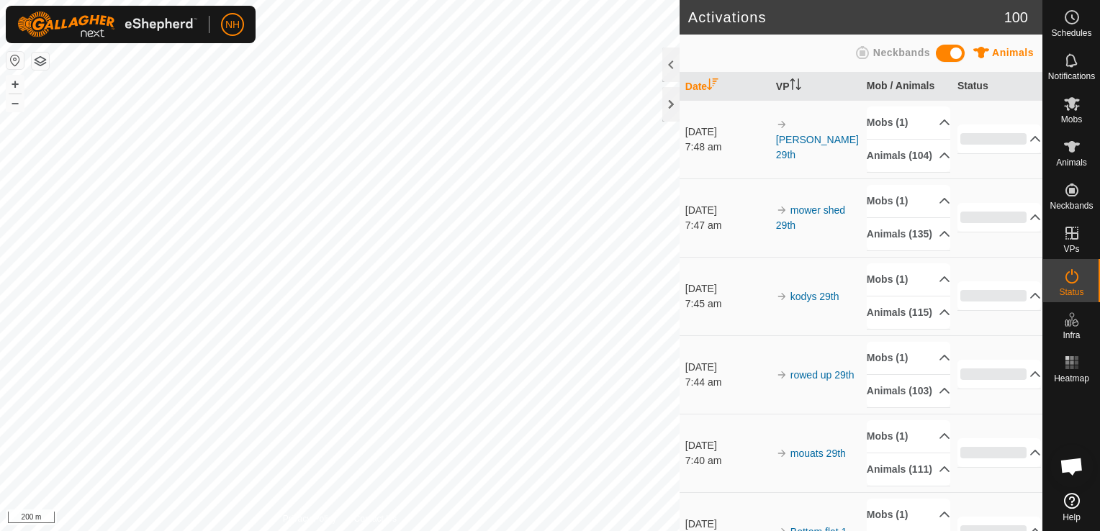
click at [338, 531] on html "NH Schedules Notifications Mobs Animals Neckbands VPs Status Infra Heatmap Help…" at bounding box center [550, 265] width 1100 height 531
click at [1074, 101] on icon at bounding box center [1072, 104] width 16 height 14
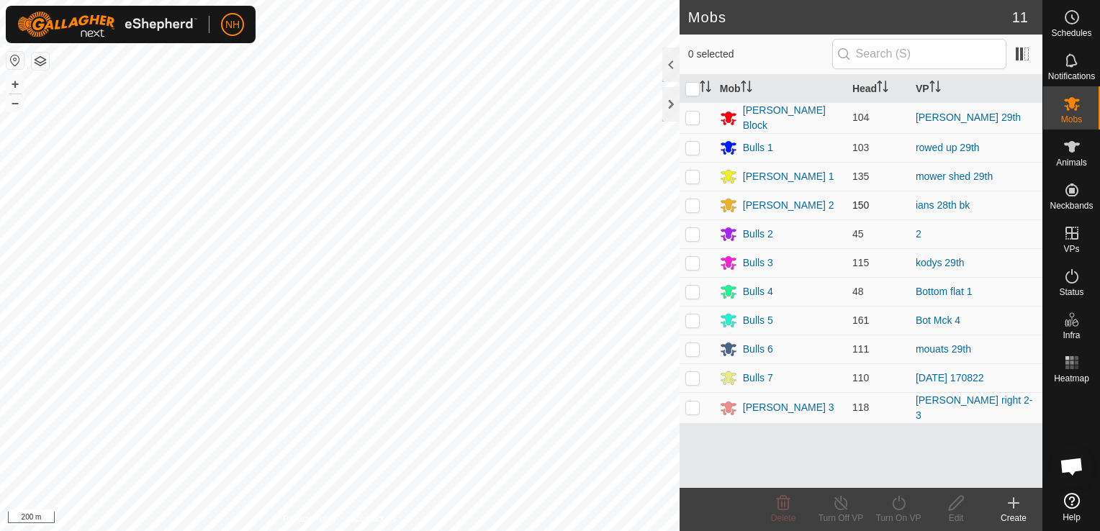
click at [688, 205] on p-checkbox at bounding box center [693, 205] width 14 height 12
checkbox input "true"
click at [897, 508] on icon at bounding box center [899, 503] width 18 height 17
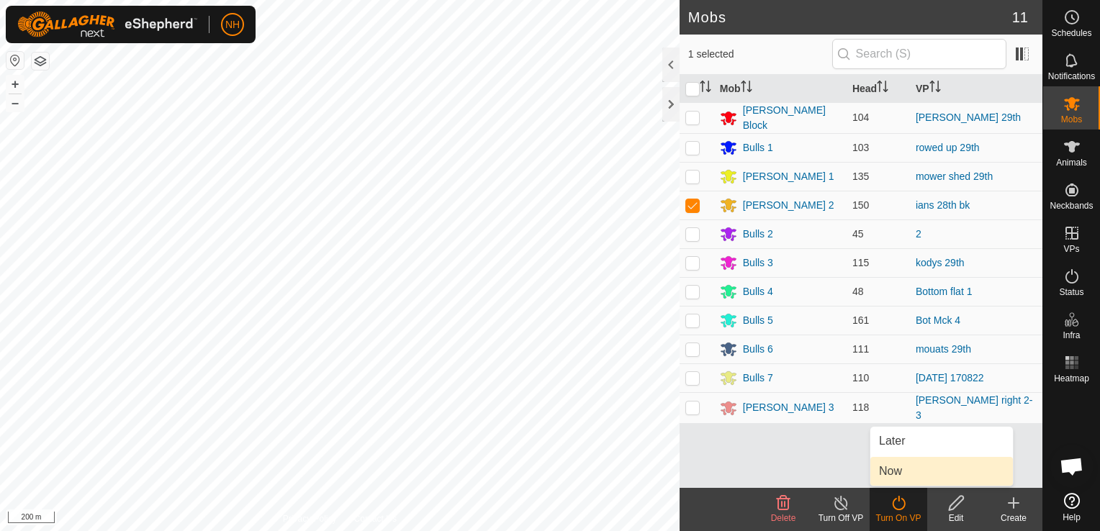
click at [910, 475] on link "Now" at bounding box center [942, 471] width 143 height 29
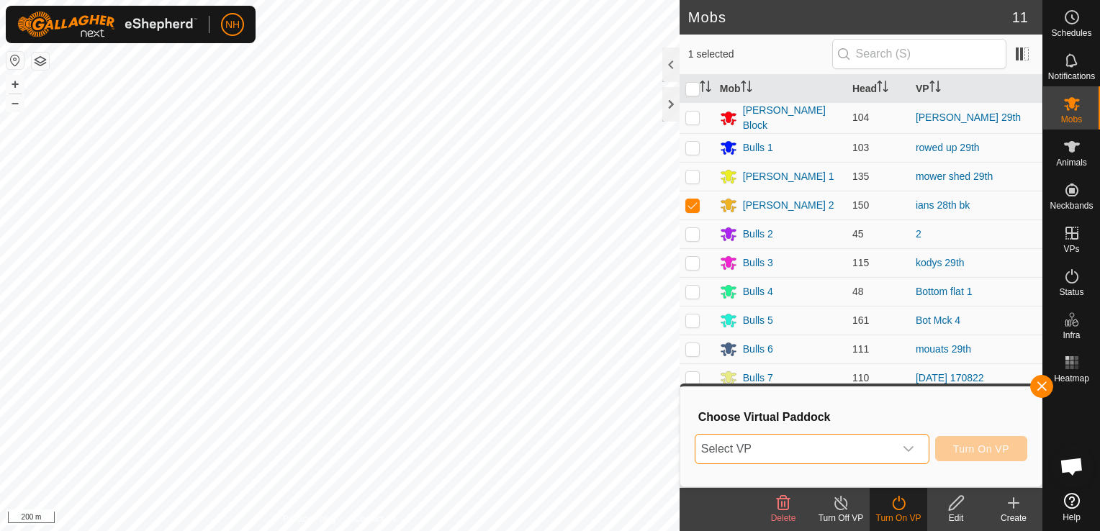
click at [894, 441] on span "Select VP" at bounding box center [795, 449] width 199 height 29
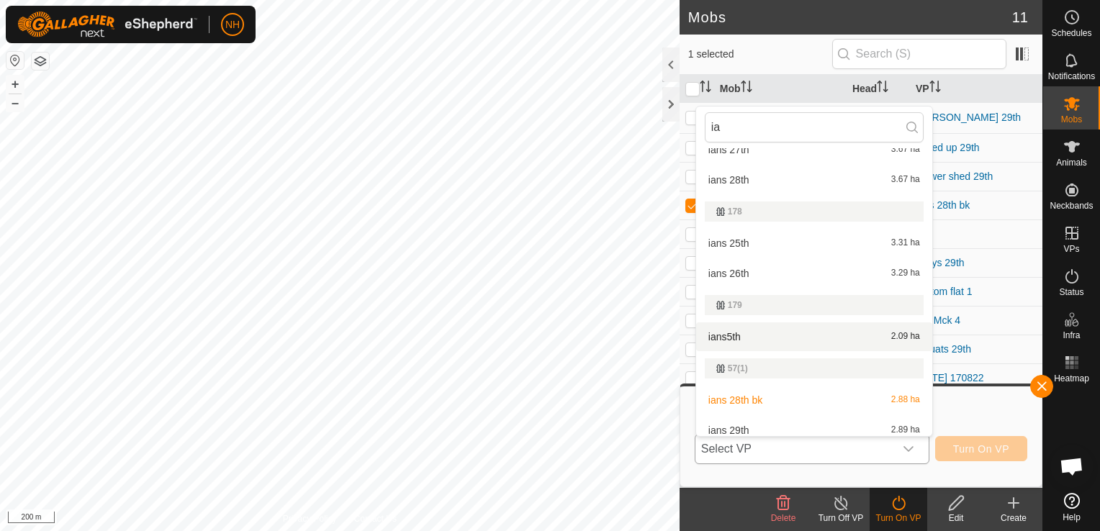
scroll to position [55, 0]
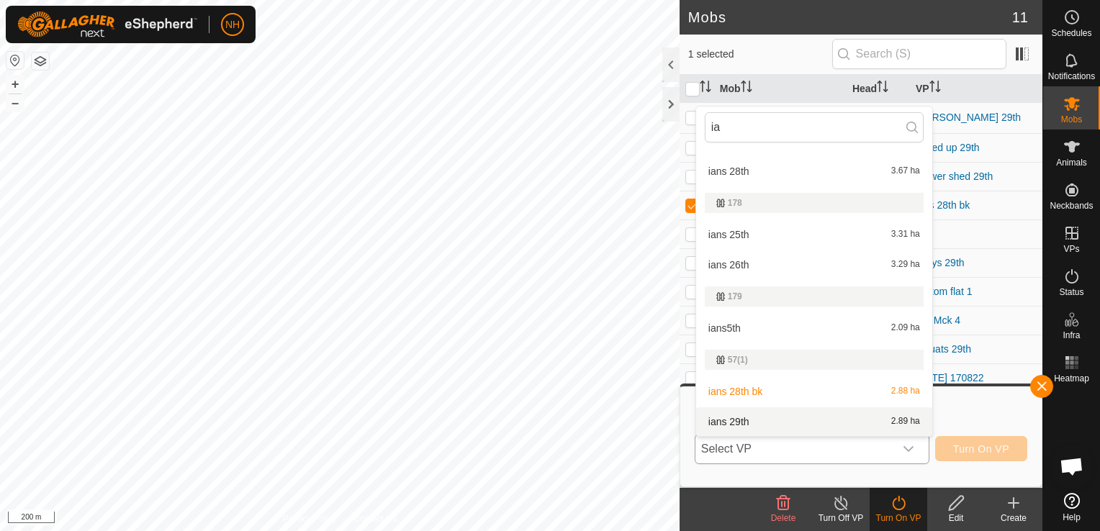
type input "ia"
click at [769, 425] on li "ians 29th 2.89 ha" at bounding box center [814, 422] width 236 height 29
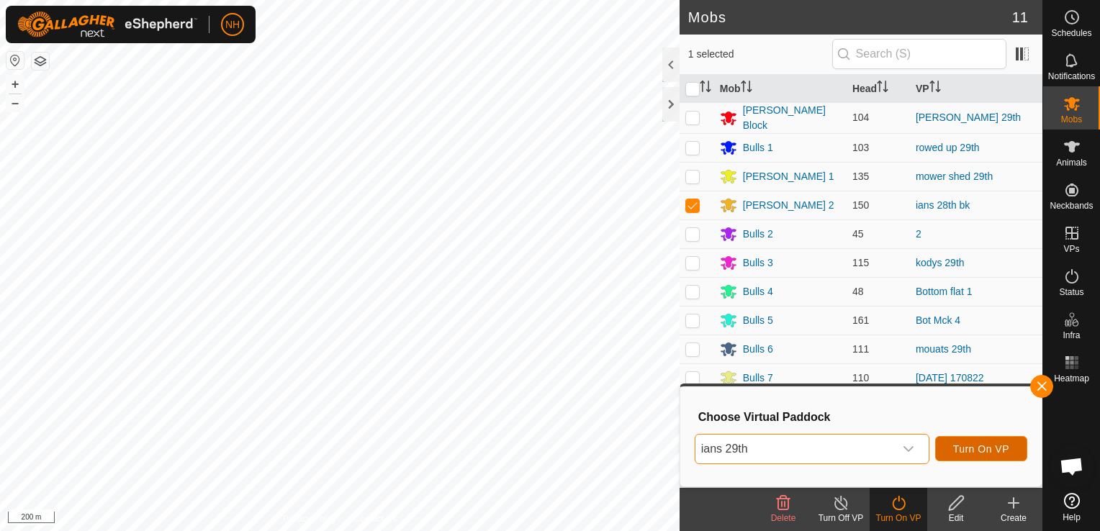
click at [954, 450] on button "Turn On VP" at bounding box center [981, 448] width 92 height 25
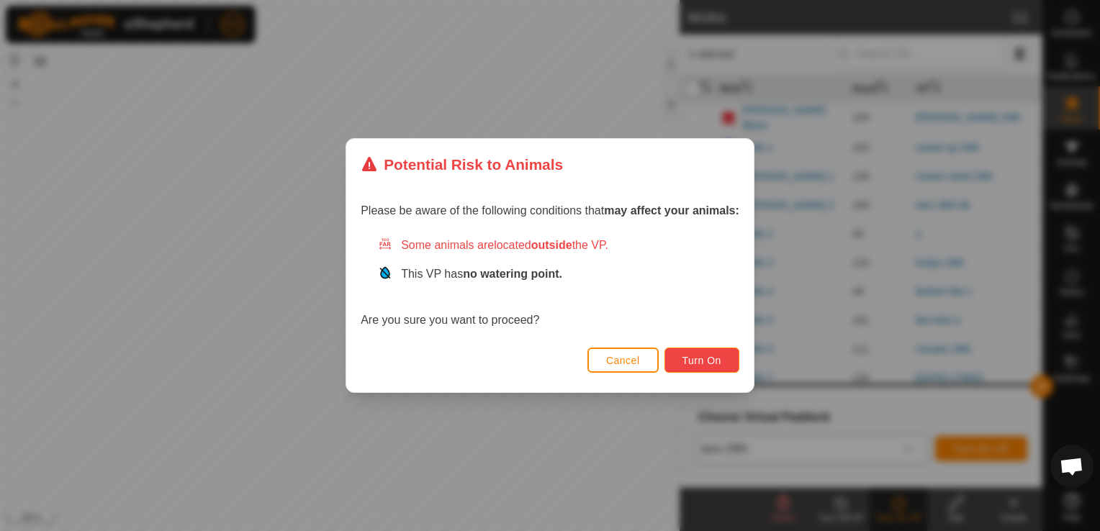
click at [719, 364] on span "Turn On" at bounding box center [702, 361] width 39 height 12
